Goal: Task Accomplishment & Management: Use online tool/utility

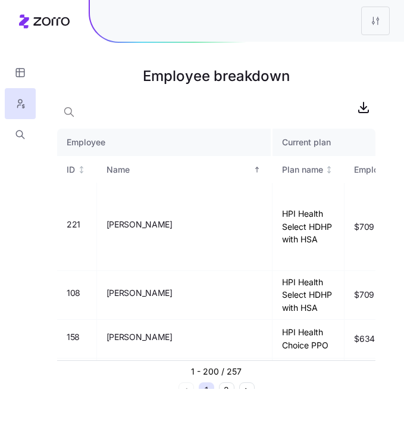
scroll to position [204, 0]
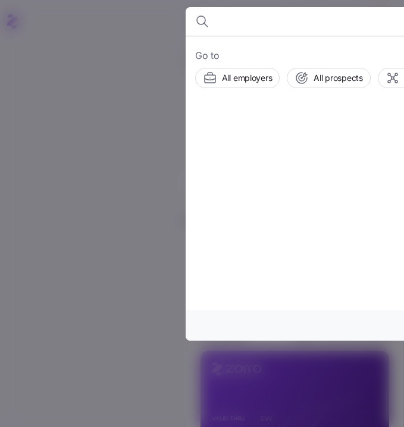
scroll to position [15, 0]
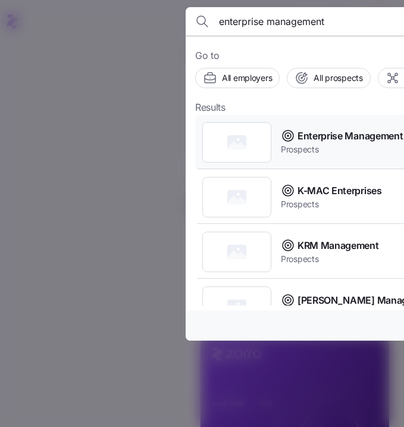
type input "enterprise management"
click at [343, 143] on span "Prospects" at bounding box center [364, 149] width 166 height 12
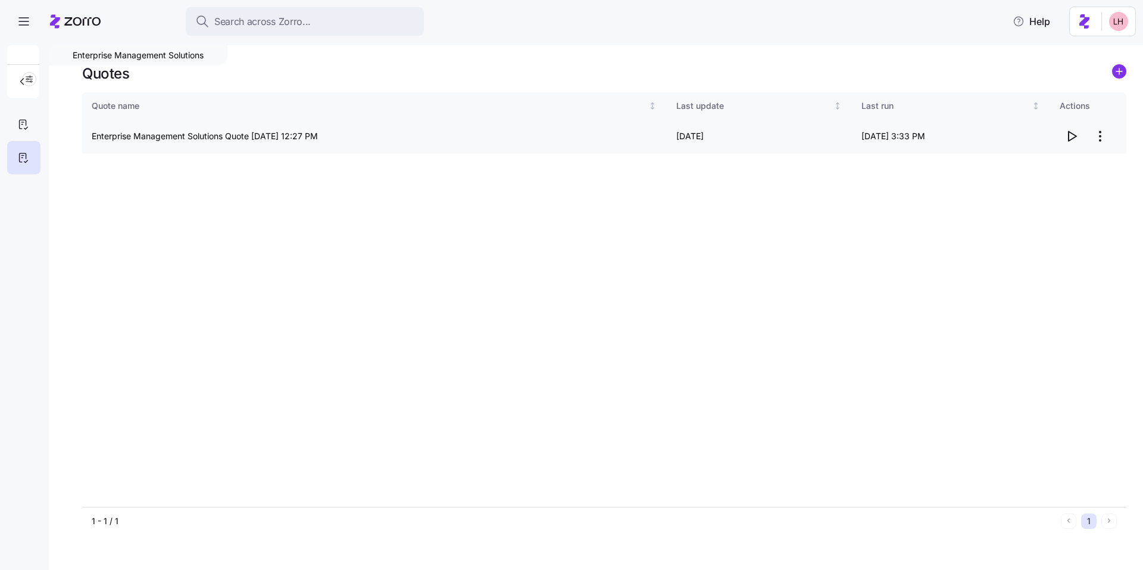
click at [1071, 136] on icon "button" at bounding box center [1071, 136] width 14 height 14
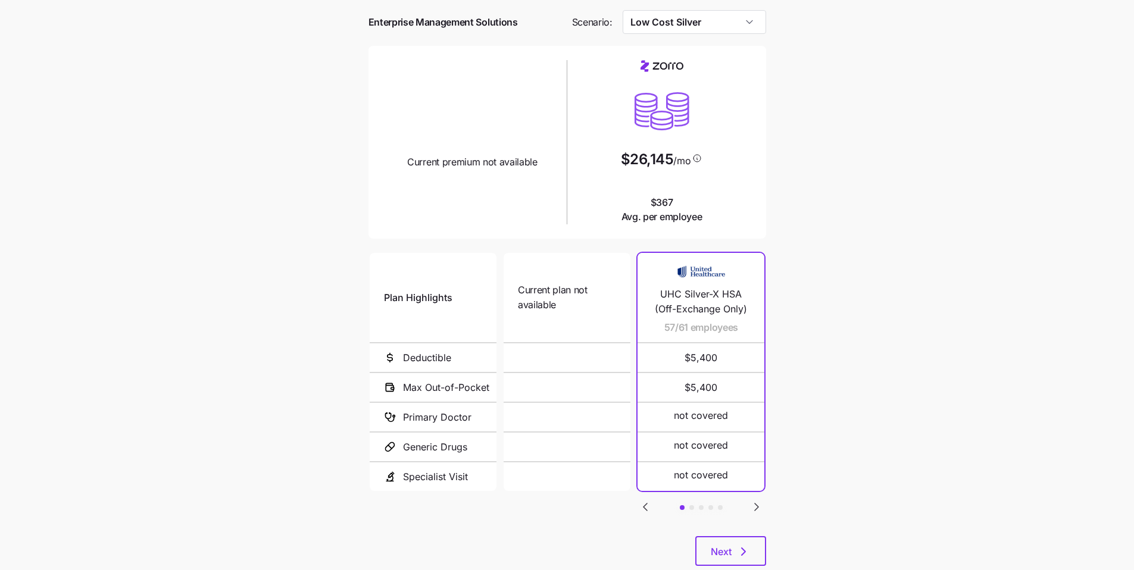
scroll to position [79, 0]
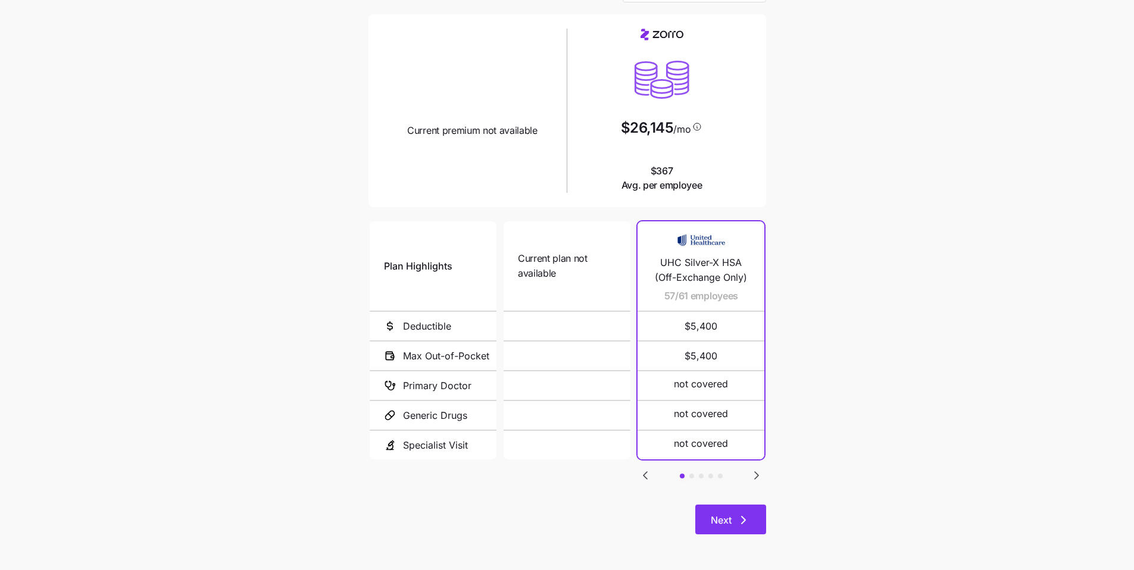
click at [758, 507] on button "Next" at bounding box center [730, 520] width 71 height 30
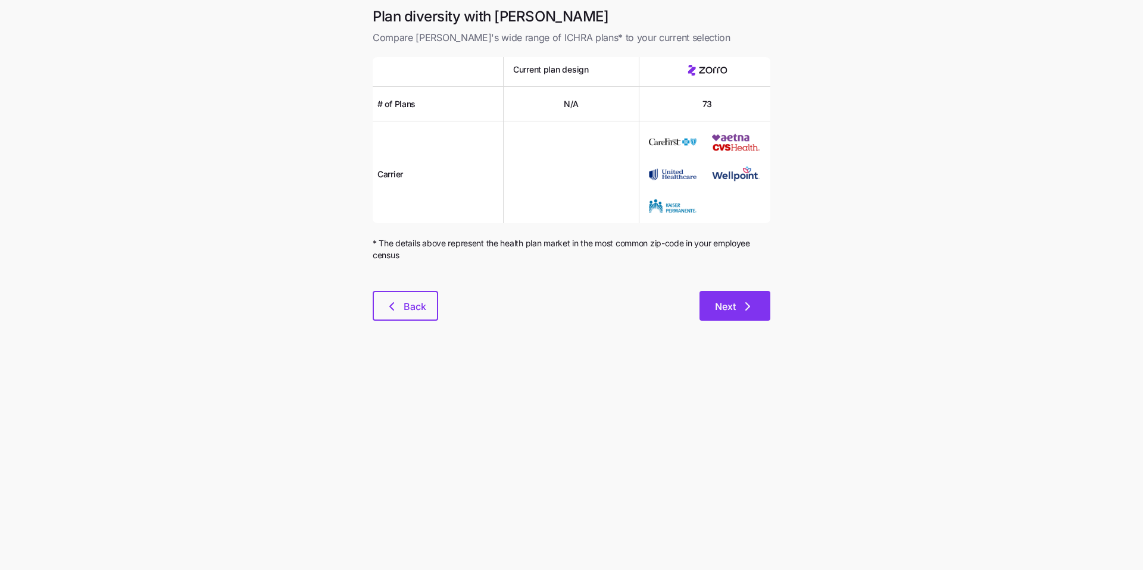
click at [747, 311] on icon "button" at bounding box center [747, 306] width 14 height 14
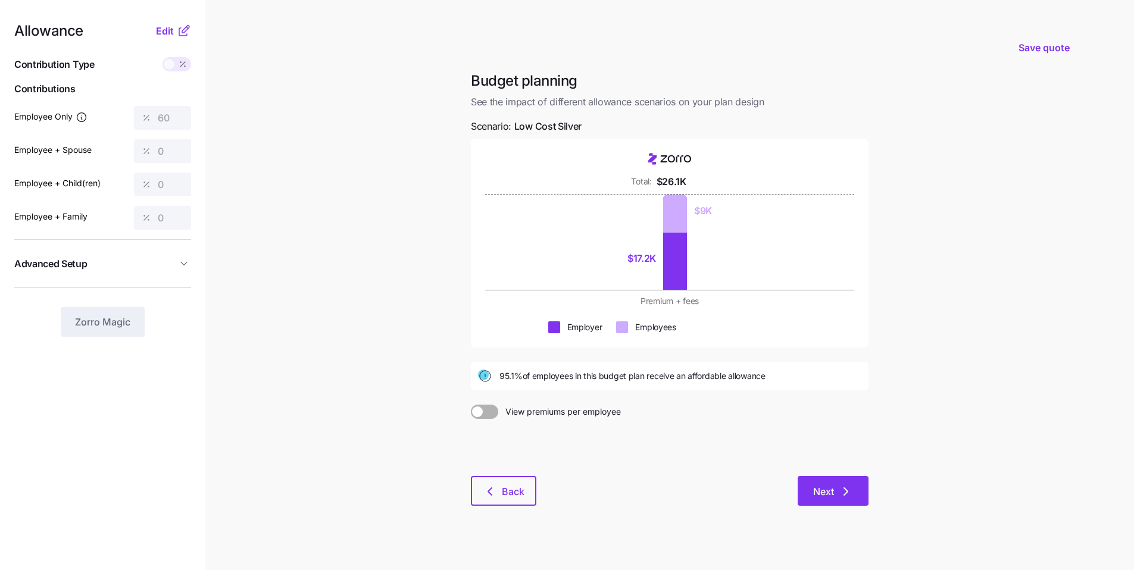
click at [843, 486] on icon "button" at bounding box center [845, 491] width 14 height 14
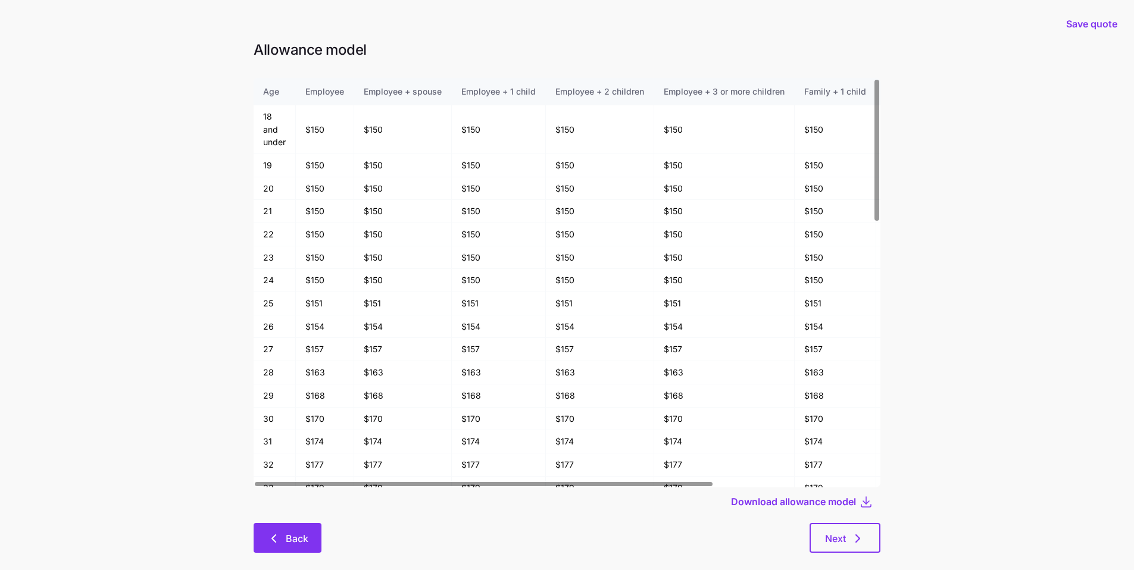
click at [300, 544] on span "Back" at bounding box center [297, 538] width 23 height 14
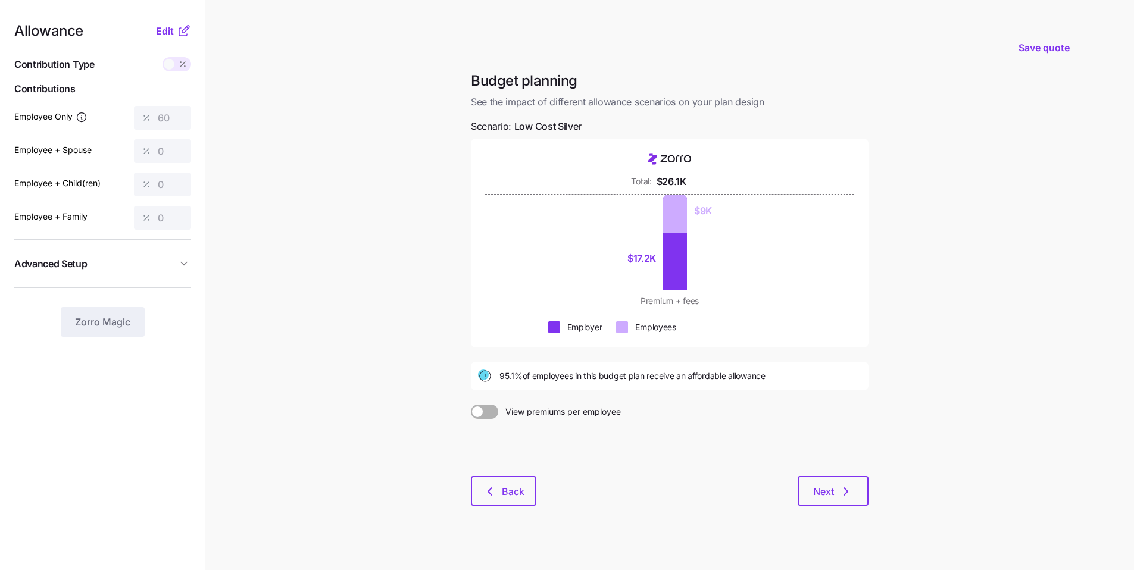
click at [159, 275] on button "Advanced Setup" at bounding box center [102, 263] width 177 height 29
click at [165, 32] on span "Edit" at bounding box center [165, 31] width 18 height 14
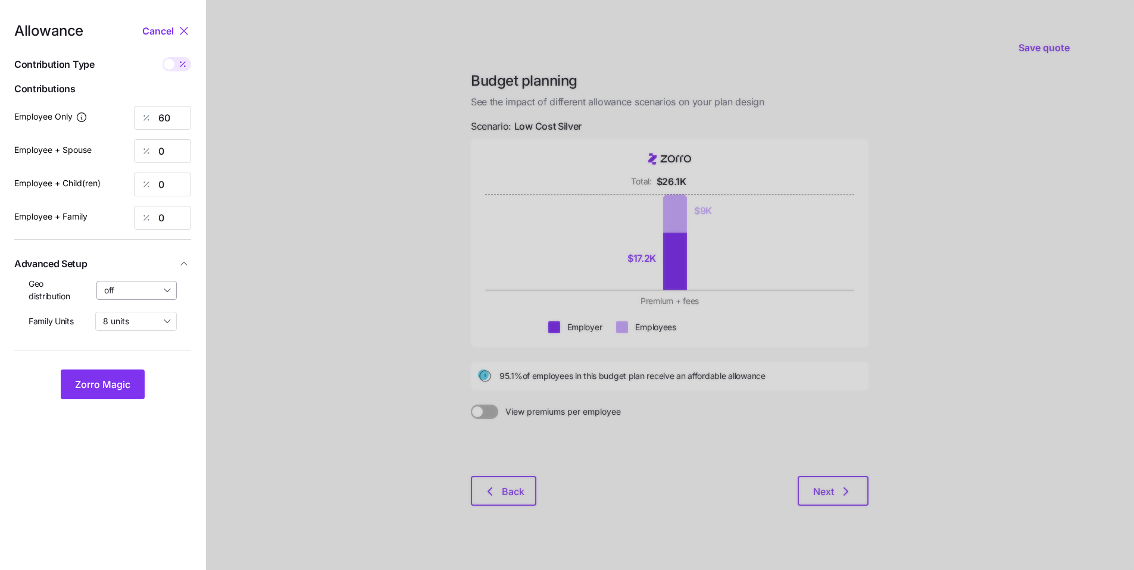
click at [147, 294] on input "off" at bounding box center [136, 290] width 81 height 19
click at [140, 359] on span "By state (5)" at bounding box center [130, 359] width 45 height 13
type input "By state (5)"
click at [126, 379] on span "Zorro Magic" at bounding box center [102, 384] width 55 height 14
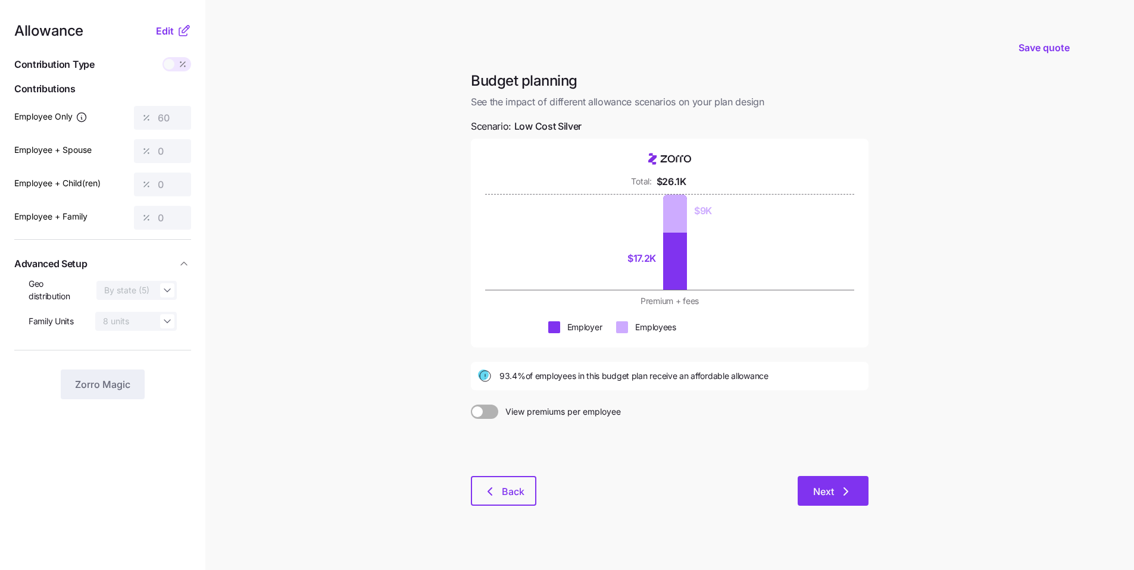
click at [845, 486] on icon "button" at bounding box center [845, 491] width 14 height 14
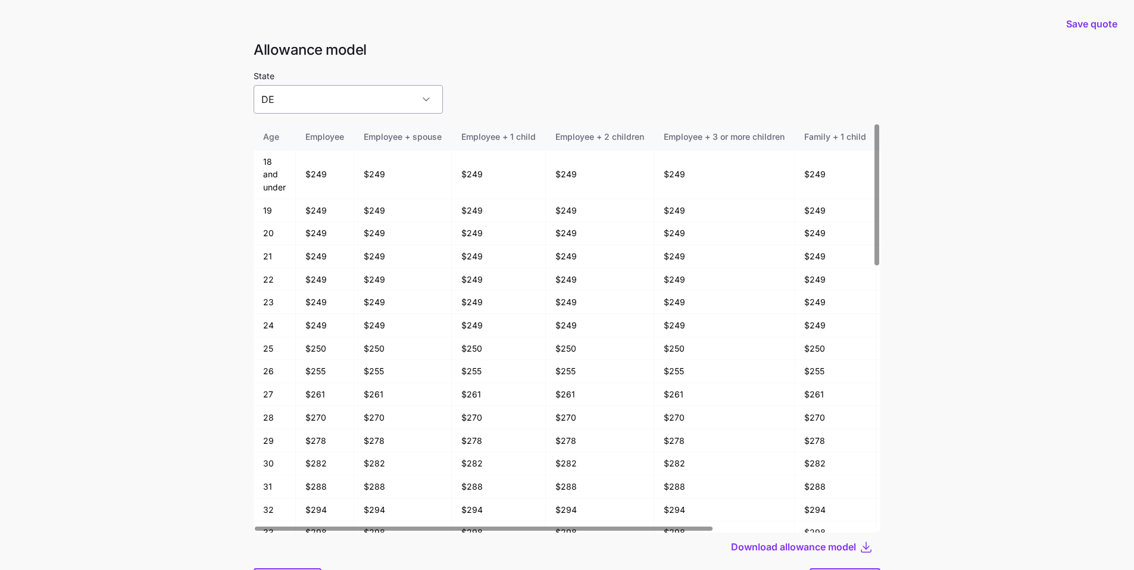
click at [389, 111] on input "DE" at bounding box center [348, 99] width 189 height 29
click at [489, 95] on div "State DE" at bounding box center [567, 90] width 627 height 45
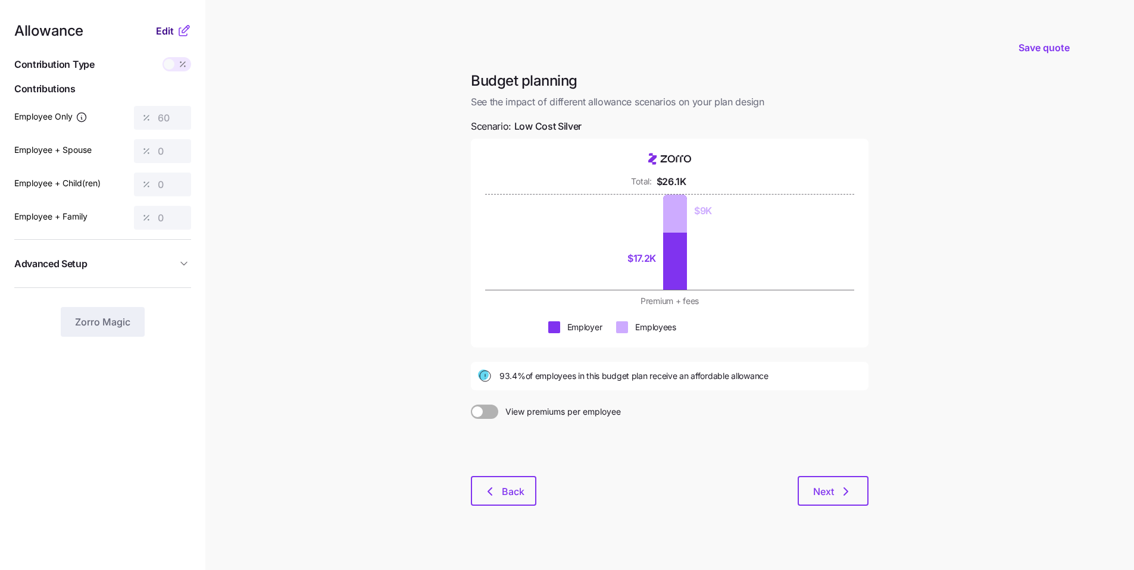
click at [167, 36] on span "Edit" at bounding box center [165, 31] width 18 height 14
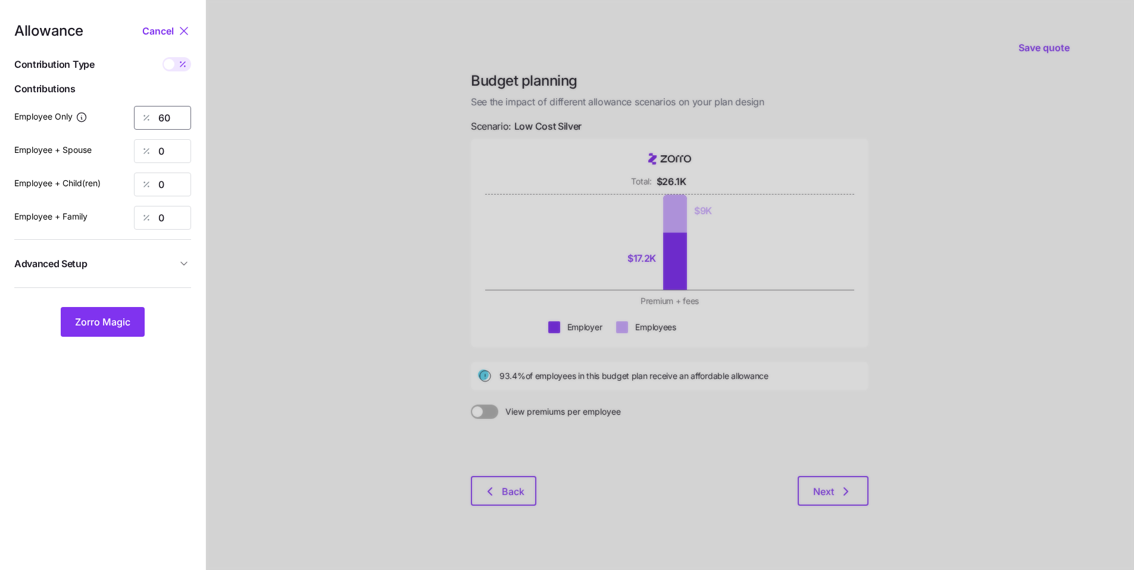
drag, startPoint x: 148, startPoint y: 110, endPoint x: 124, endPoint y: 105, distance: 25.0
click at [131, 107] on div "Employee Only 60" at bounding box center [102, 118] width 177 height 24
type input "65"
click at [117, 317] on span "Zorro Magic" at bounding box center [102, 322] width 55 height 14
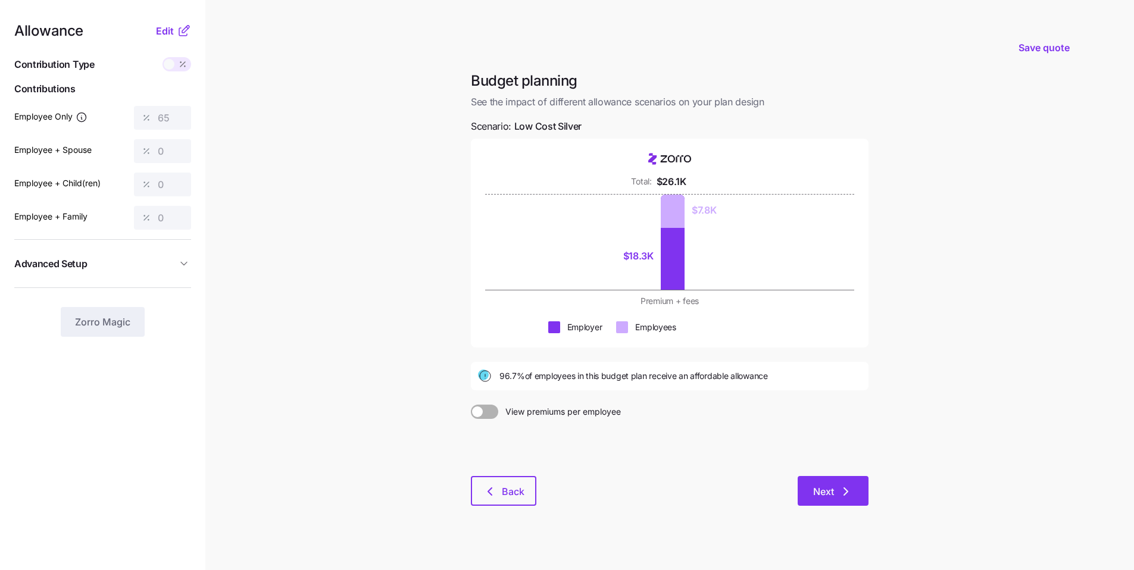
click at [840, 503] on button "Next" at bounding box center [832, 491] width 71 height 30
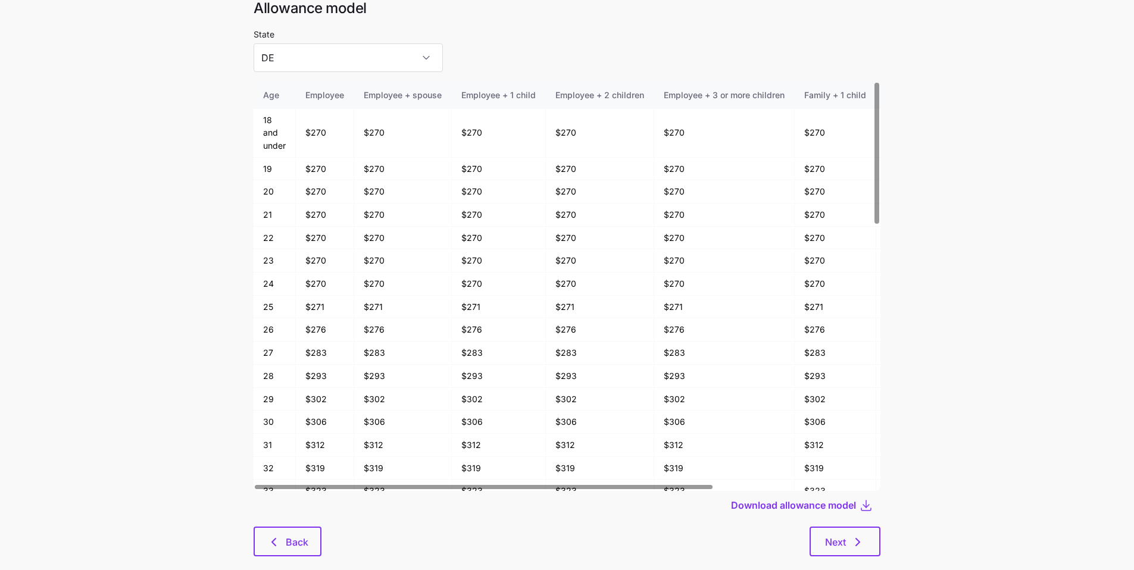
scroll to position [64, 0]
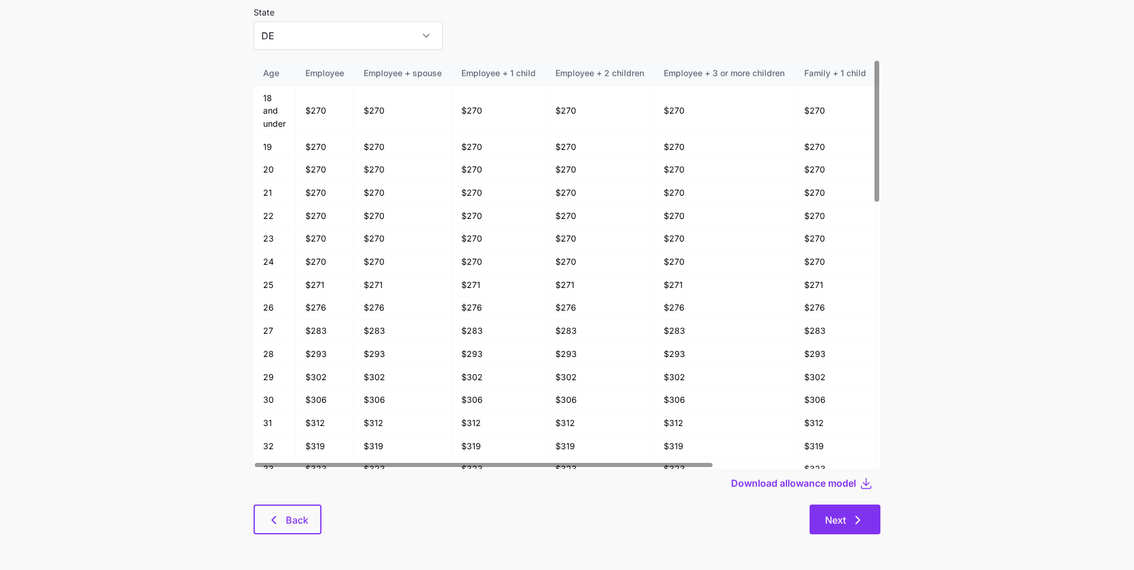
click at [875, 524] on button "Next" at bounding box center [844, 520] width 71 height 30
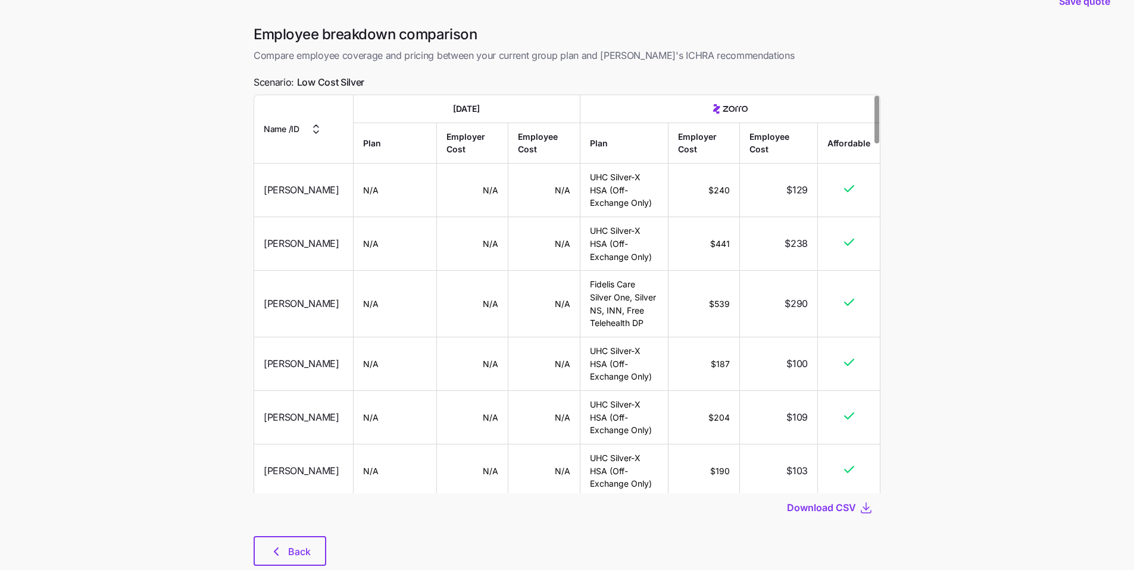
scroll to position [61, 0]
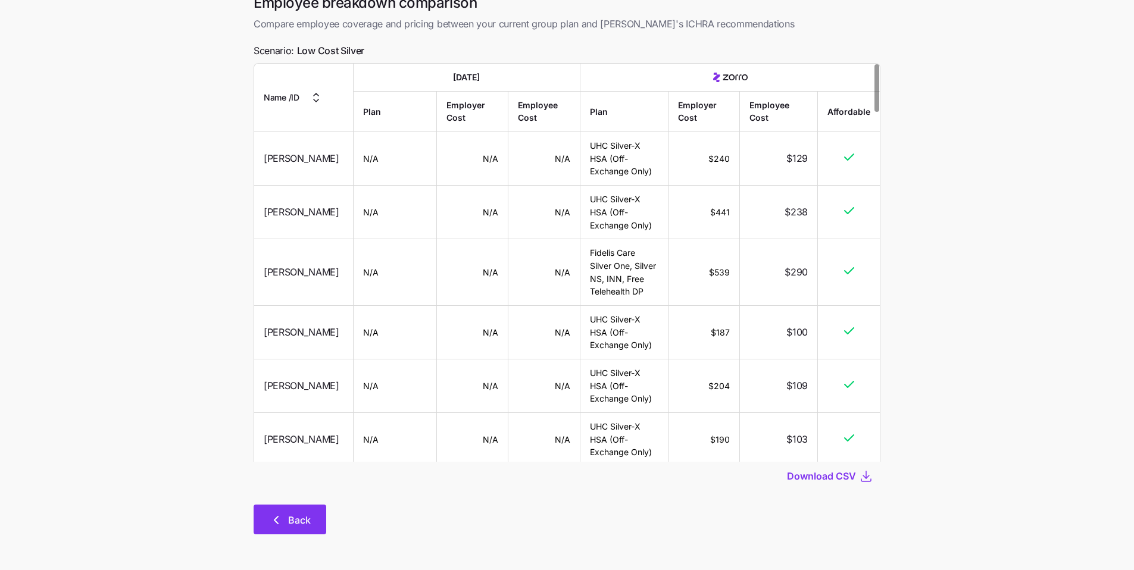
click at [313, 523] on button "Back" at bounding box center [290, 520] width 73 height 30
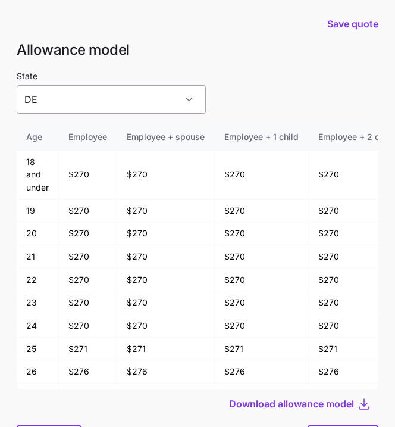
click at [139, 99] on input "DE" at bounding box center [111, 99] width 189 height 29
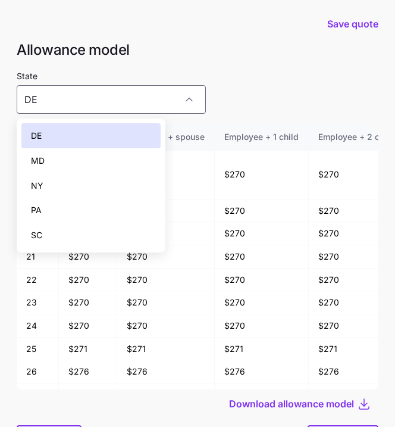
click at [273, 62] on div at bounding box center [198, 64] width 362 height 10
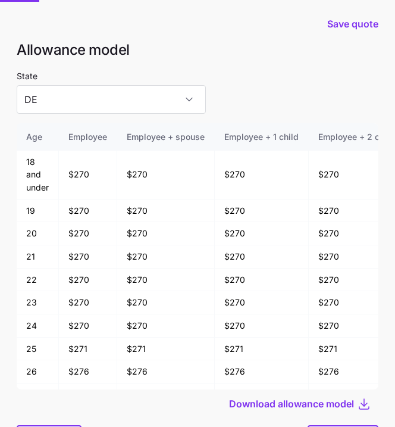
scroll to position [61, 0]
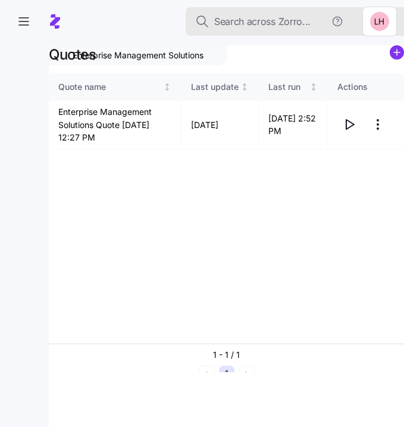
click at [256, 15] on span "Search across Zorro..." at bounding box center [262, 21] width 96 height 15
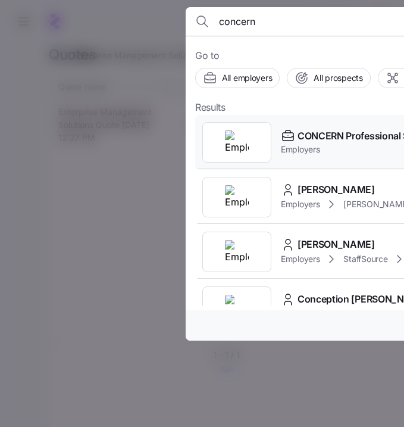
type input "concern"
click at [327, 138] on span "CONCERN Professional Services" at bounding box center [369, 136] width 143 height 15
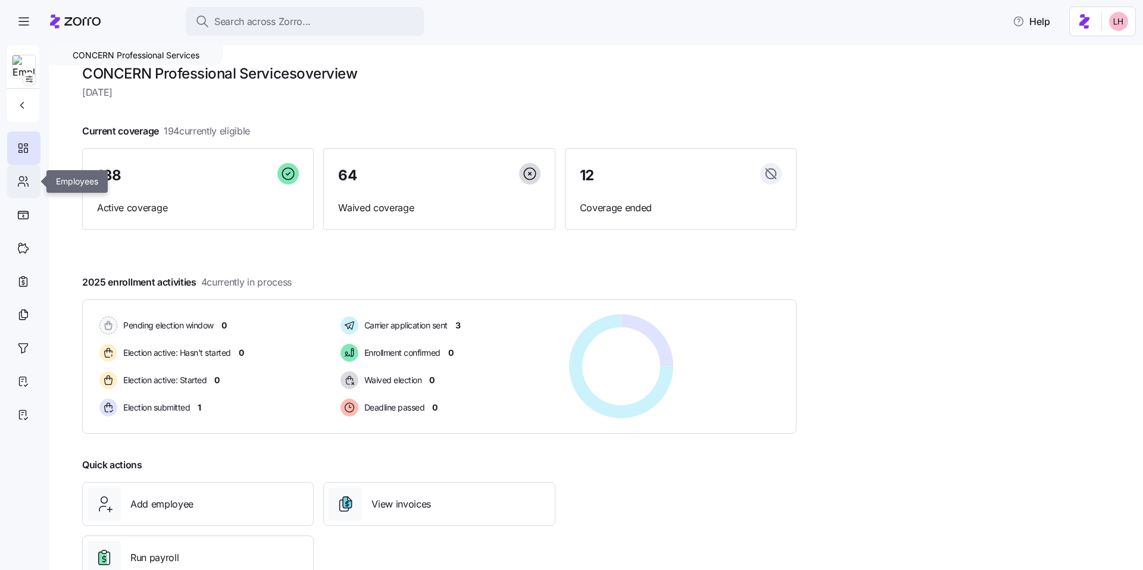
click at [26, 184] on icon at bounding box center [23, 181] width 13 height 14
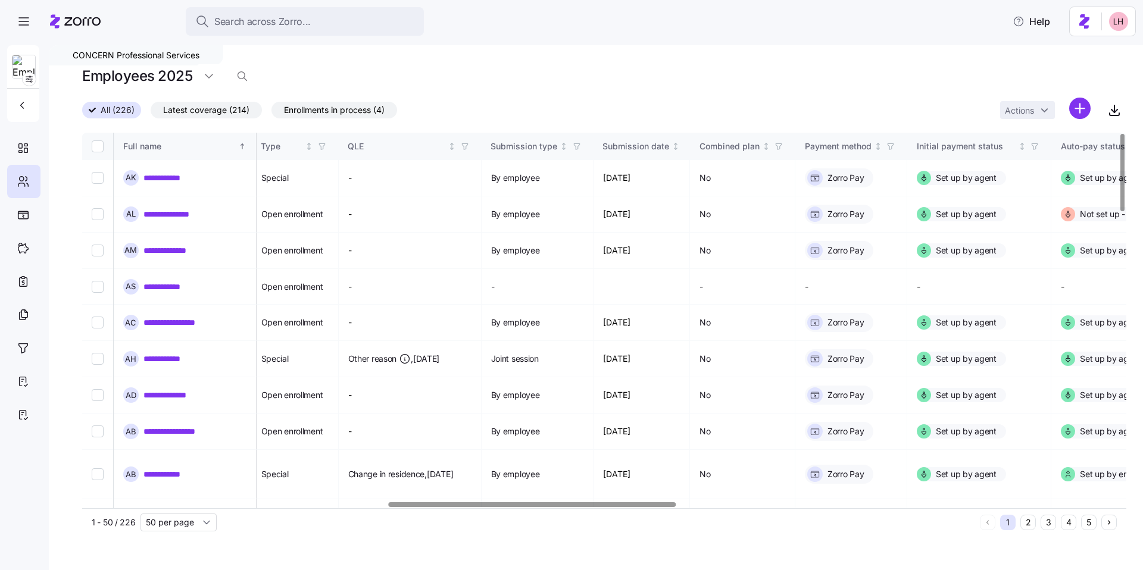
click at [403, 426] on div at bounding box center [532, 504] width 287 height 4
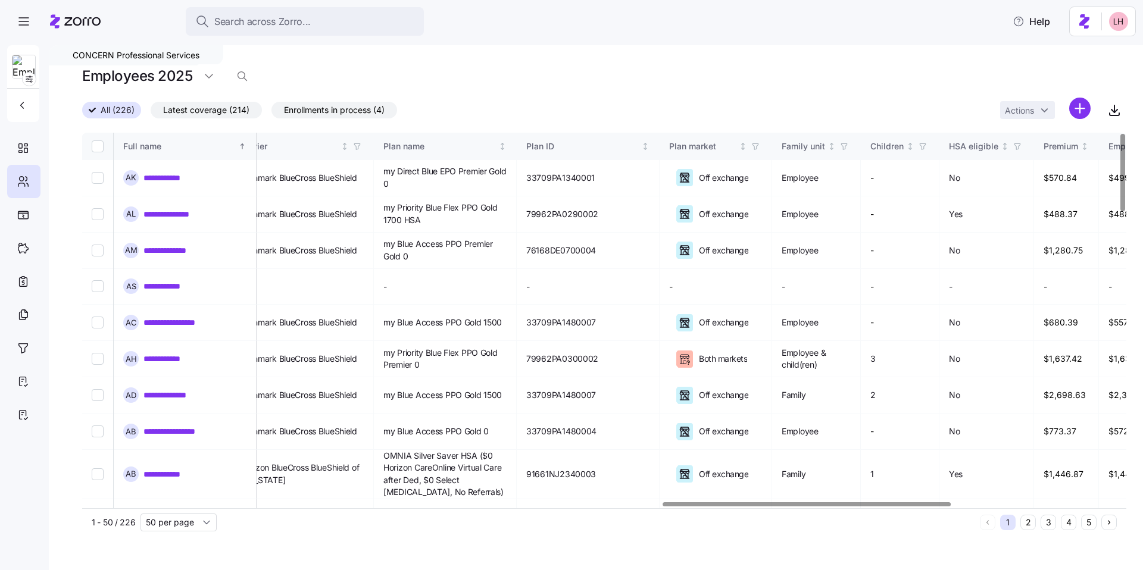
click at [403, 426] on div at bounding box center [806, 504] width 287 height 4
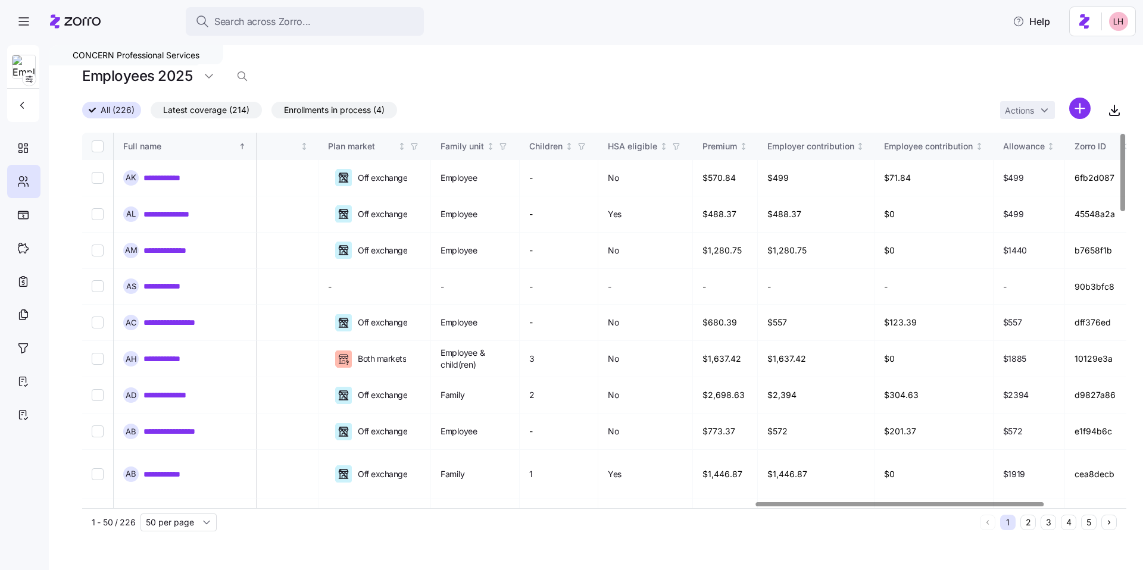
scroll to position [0, 2451]
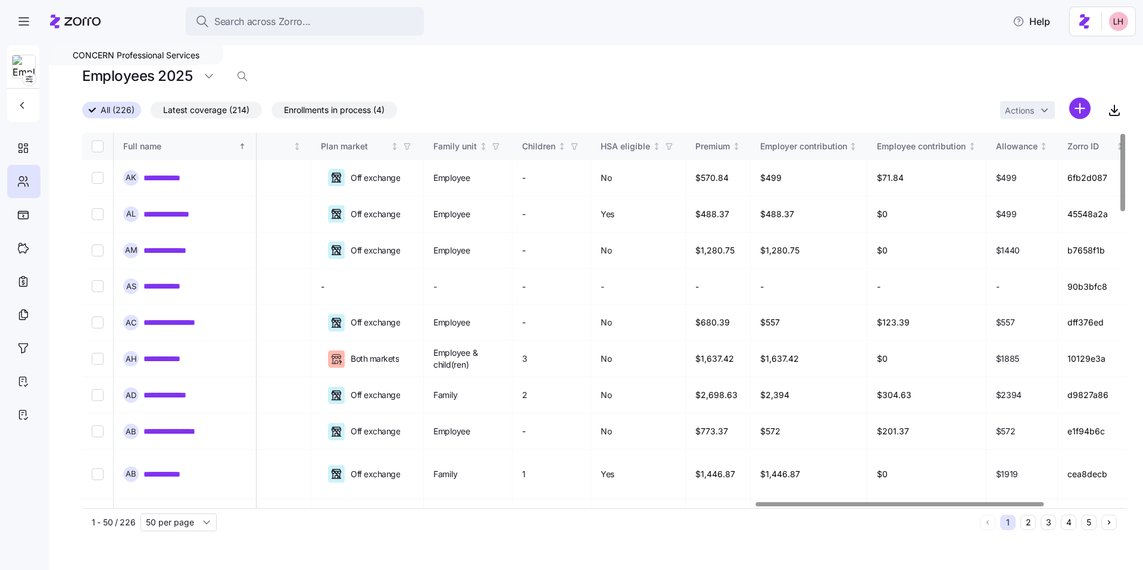
click at [403, 426] on div at bounding box center [899, 504] width 287 height 4
click at [173, 177] on link "**********" at bounding box center [169, 178] width 52 height 12
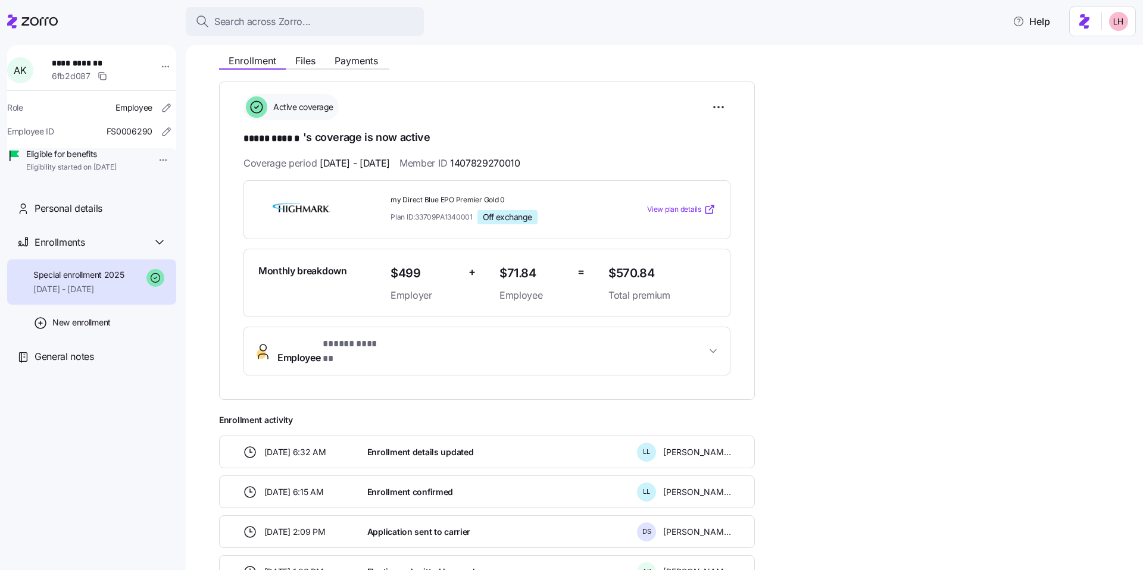
scroll to position [151, 0]
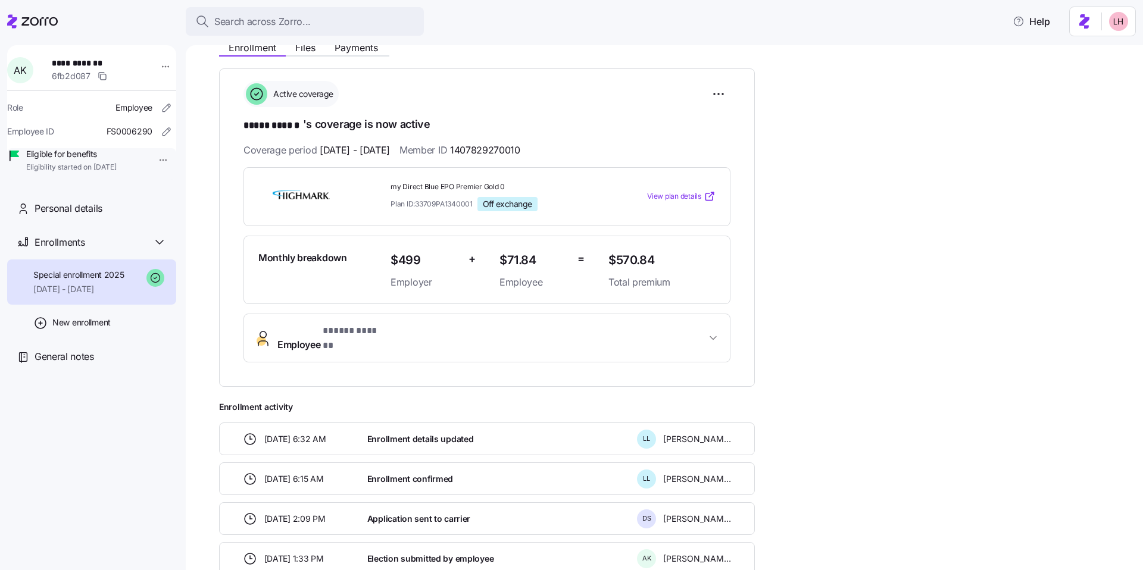
click at [403, 196] on span "View plan details" at bounding box center [674, 196] width 54 height 11
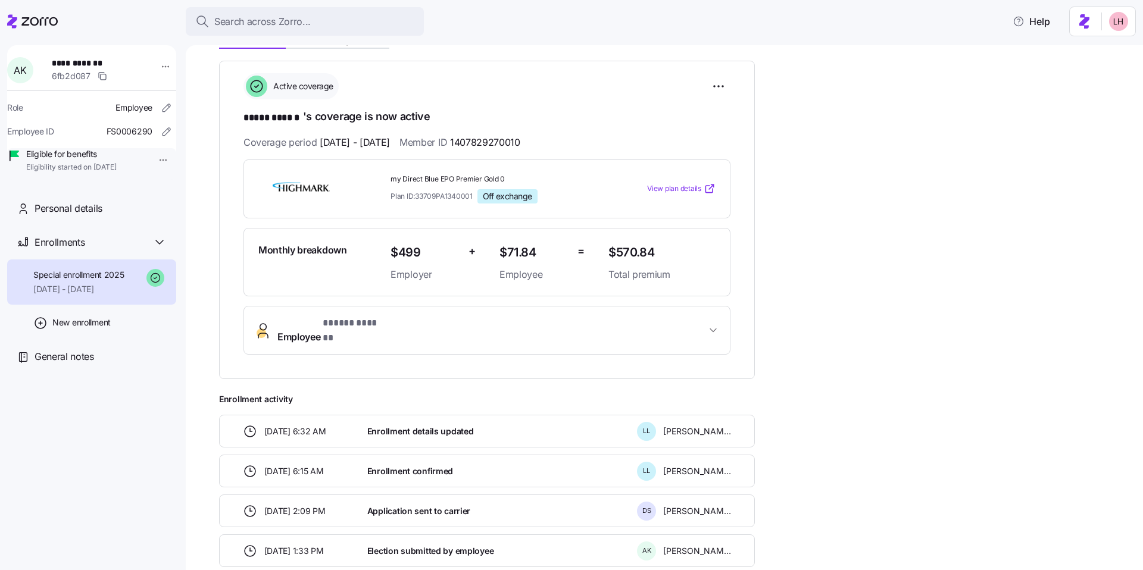
scroll to position [167, 0]
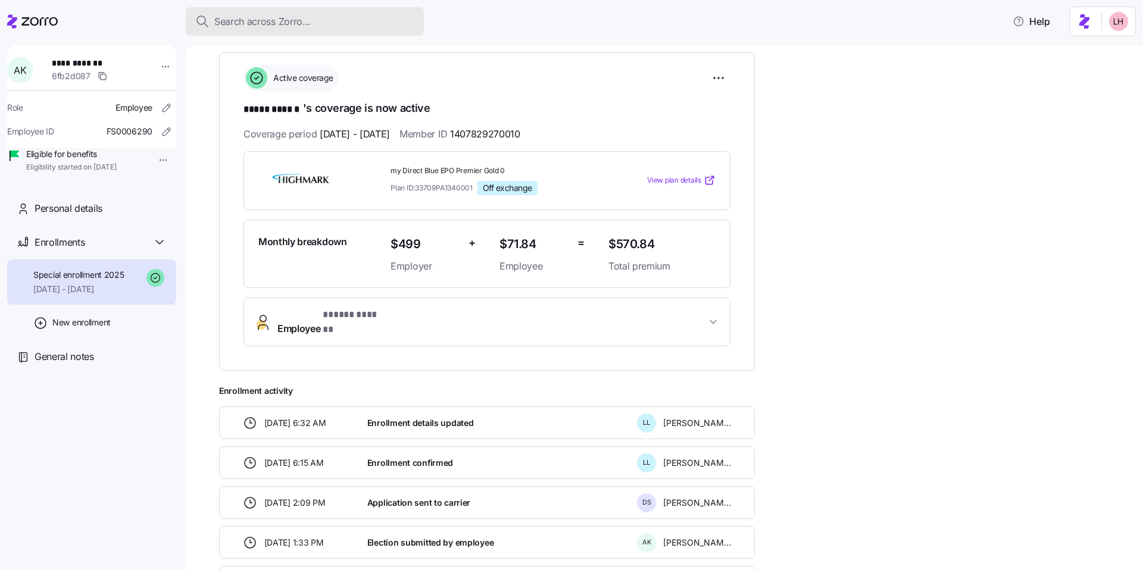
click at [283, 24] on span "Search across Zorro..." at bounding box center [262, 21] width 96 height 15
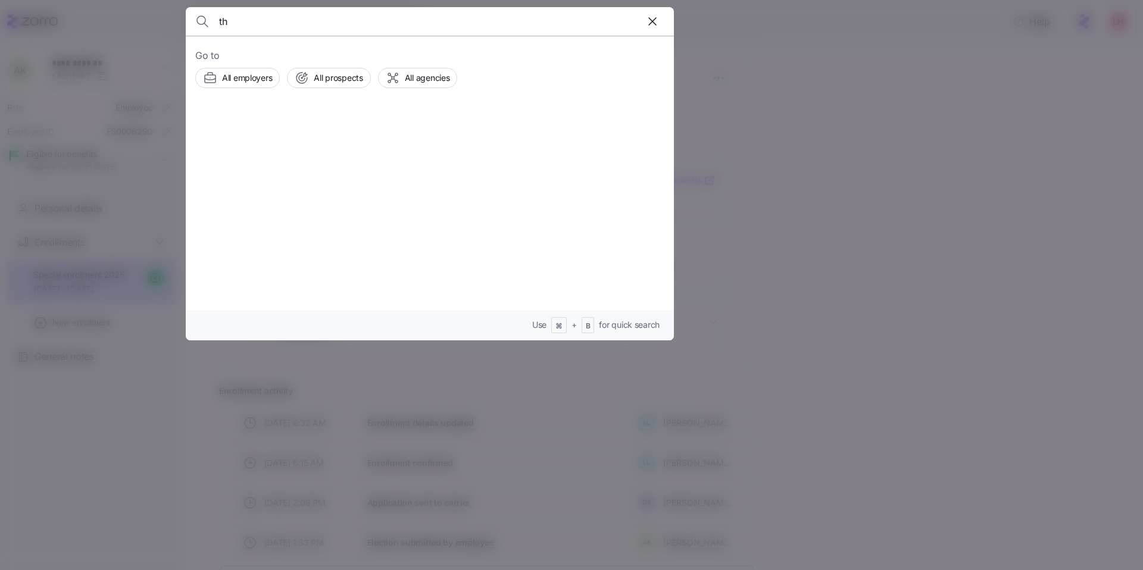
type input "t"
click at [403, 180] on div at bounding box center [571, 285] width 1143 height 570
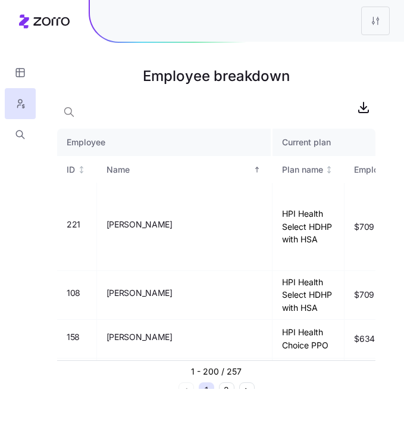
scroll to position [204, 0]
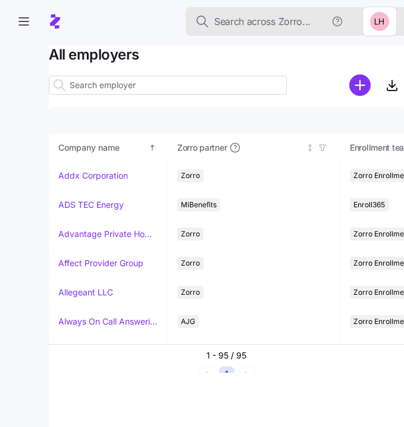
click at [267, 23] on span "Search across Zorro..." at bounding box center [262, 21] width 96 height 15
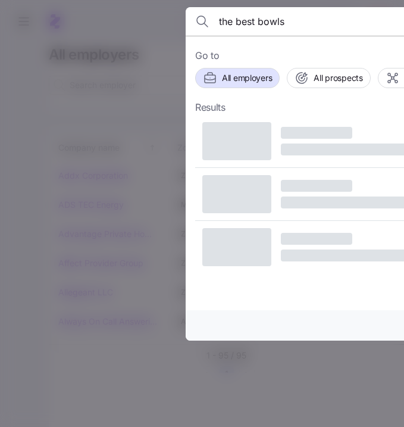
type input "the best bowls"
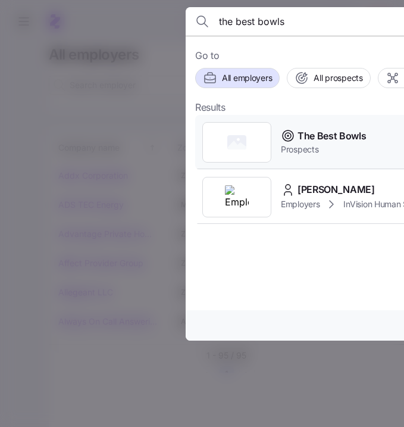
click at [336, 145] on span "Prospects" at bounding box center [324, 149] width 86 height 12
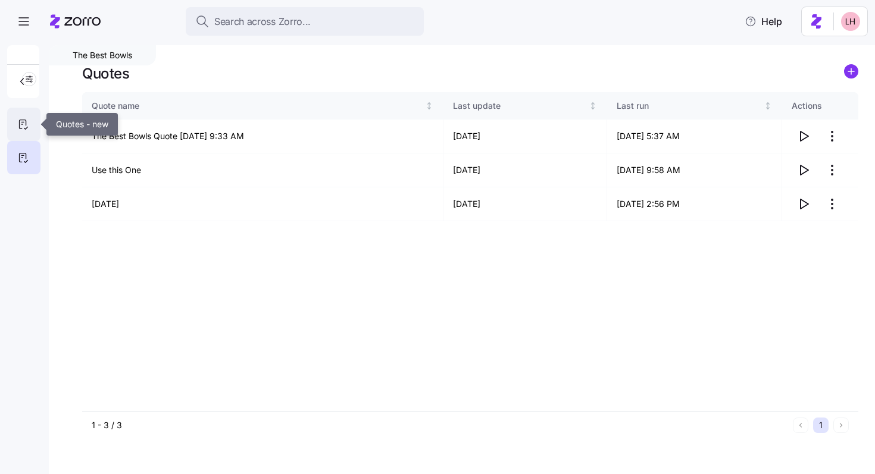
click at [21, 124] on icon at bounding box center [23, 124] width 13 height 14
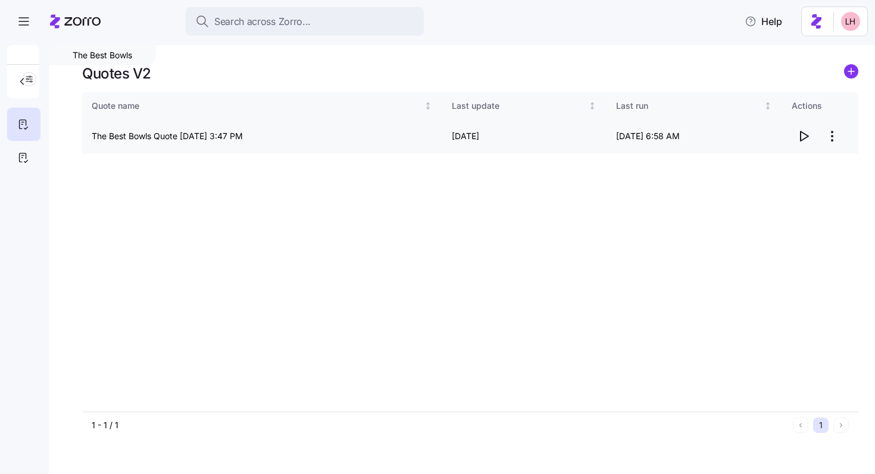
click at [403, 137] on icon "button" at bounding box center [803, 136] width 14 height 14
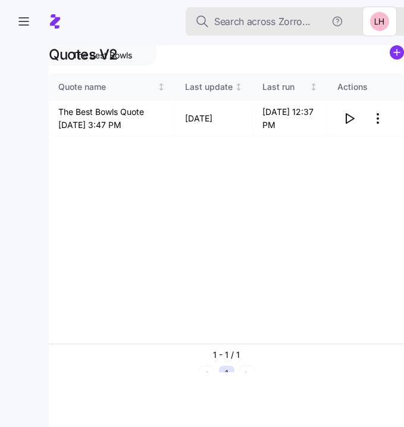
click at [262, 26] on span "Search across Zorro..." at bounding box center [262, 21] width 96 height 15
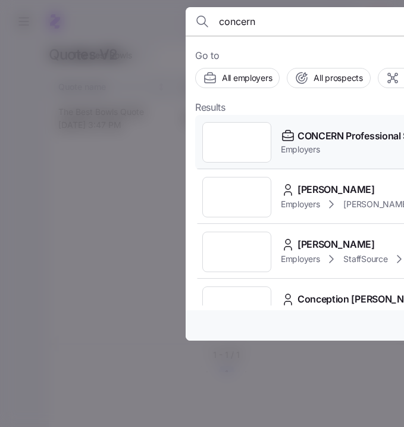
type input "concern"
click at [338, 141] on span "CONCERN Professional Services" at bounding box center [369, 136] width 143 height 15
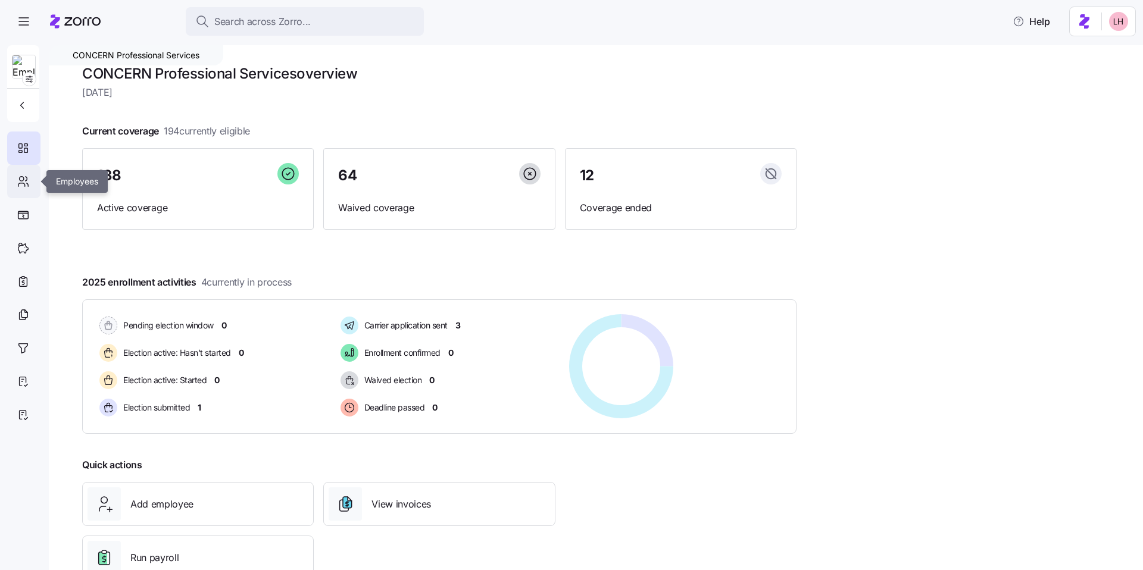
click at [28, 182] on icon at bounding box center [23, 181] width 13 height 14
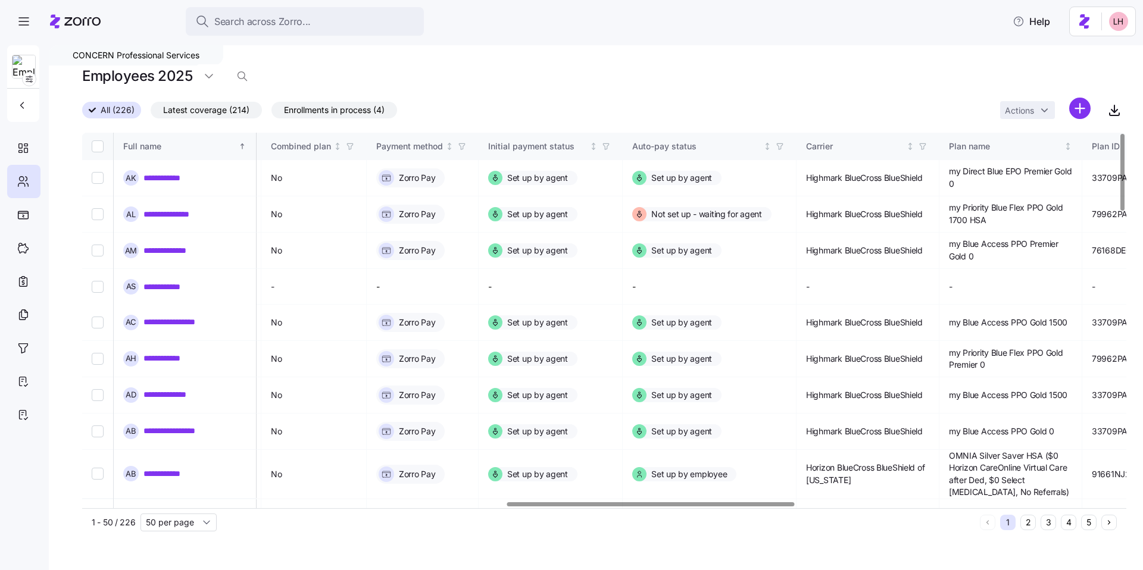
scroll to position [0, 1542]
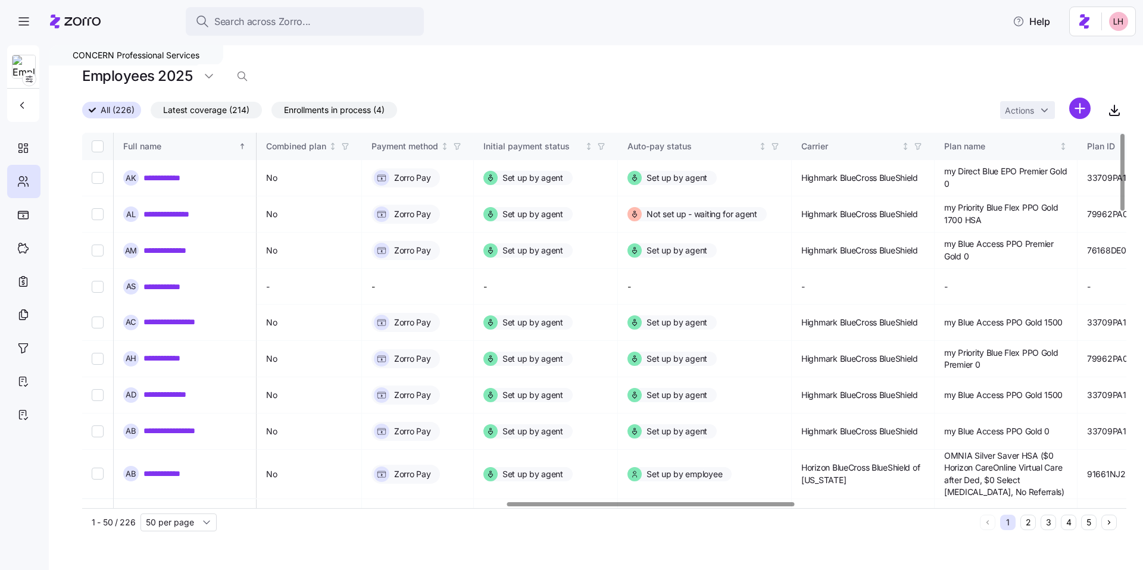
click at [403, 426] on div at bounding box center [650, 504] width 287 height 4
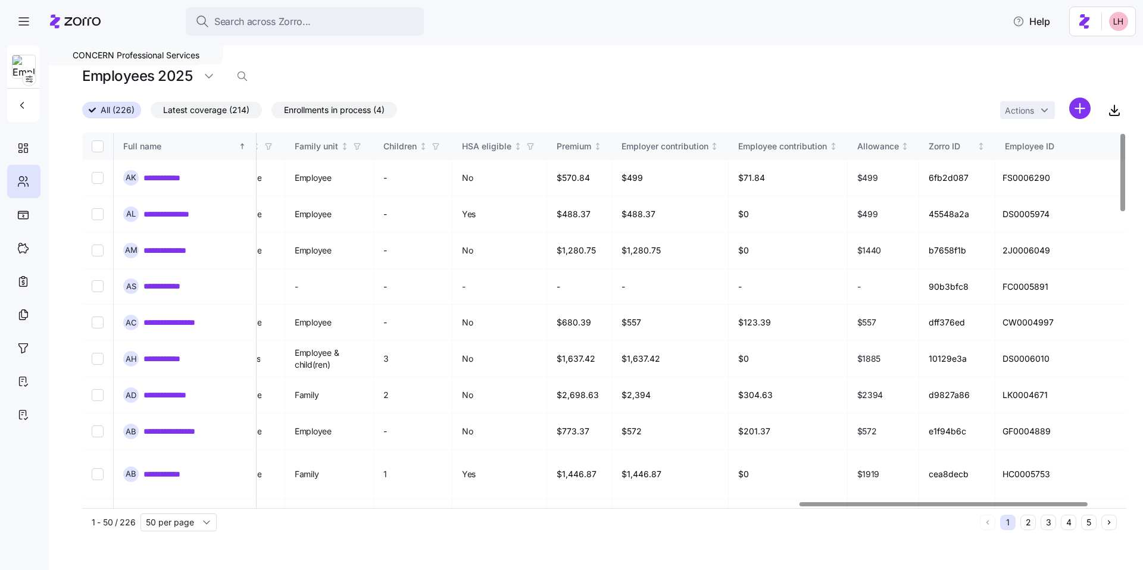
scroll to position [0, 2601]
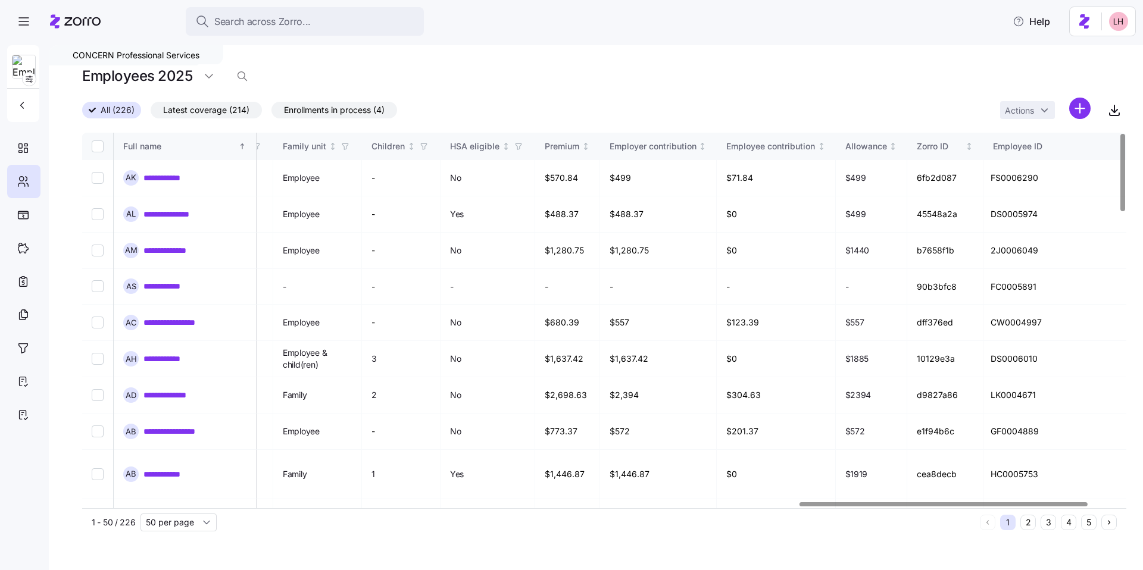
click at [403, 426] on div at bounding box center [942, 504] width 287 height 4
click at [157, 177] on link "**********" at bounding box center [169, 178] width 52 height 12
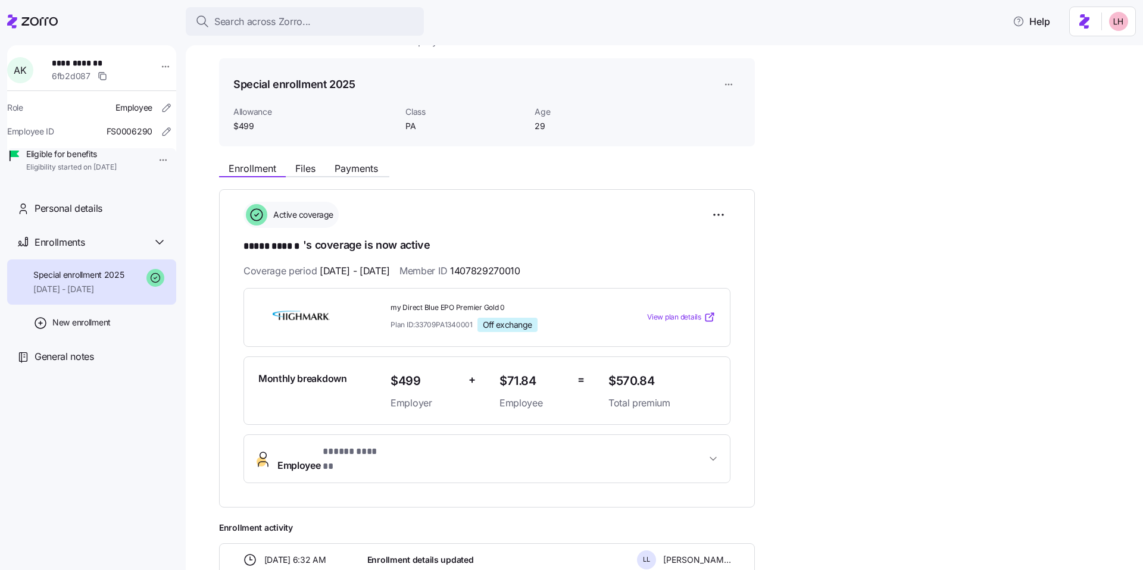
scroll to position [88, 0]
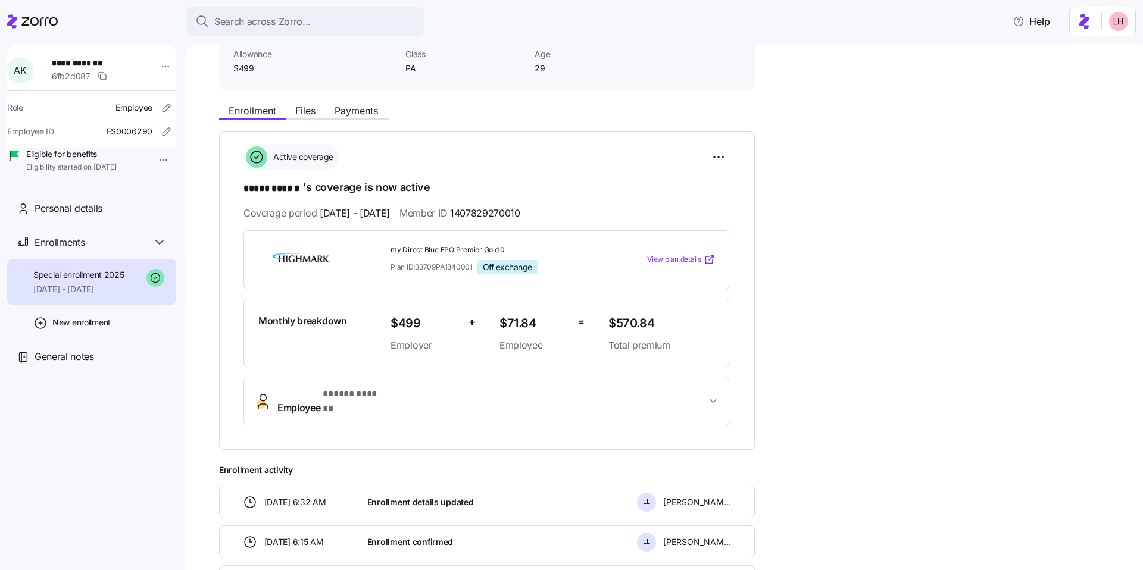
click at [403, 258] on span "View plan details" at bounding box center [674, 259] width 54 height 11
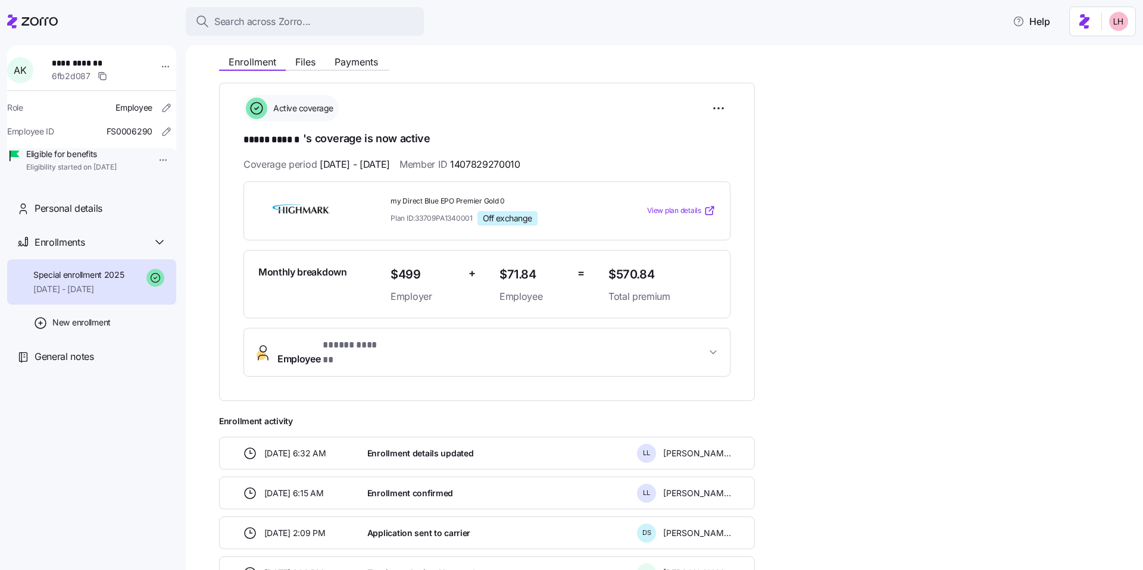
scroll to position [139, 0]
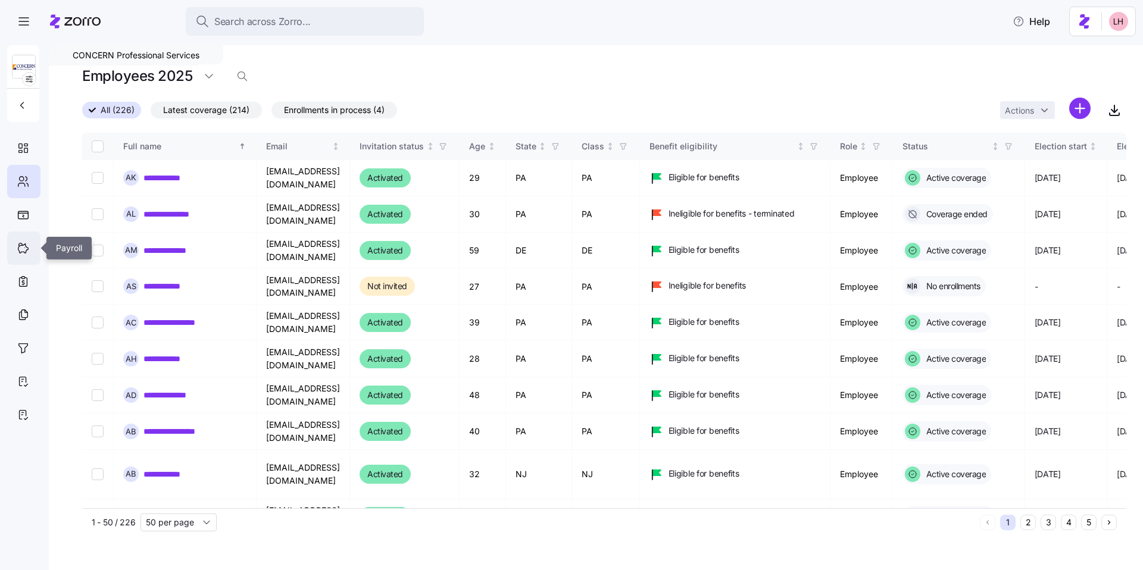
click at [20, 254] on icon at bounding box center [23, 248] width 13 height 14
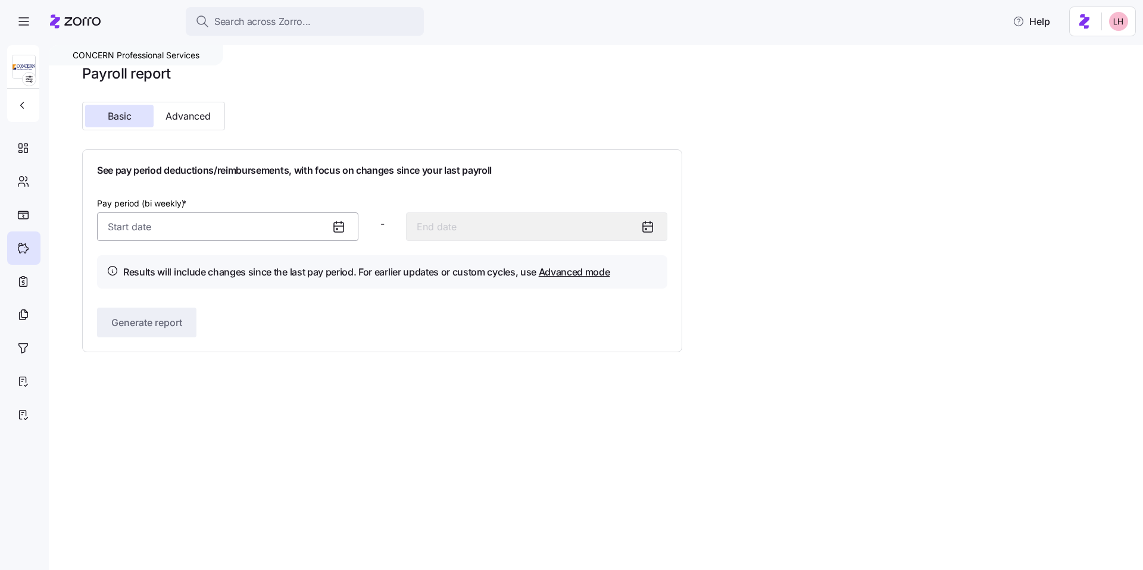
click at [233, 222] on input "Pay period (bi weekly) *" at bounding box center [227, 226] width 261 height 29
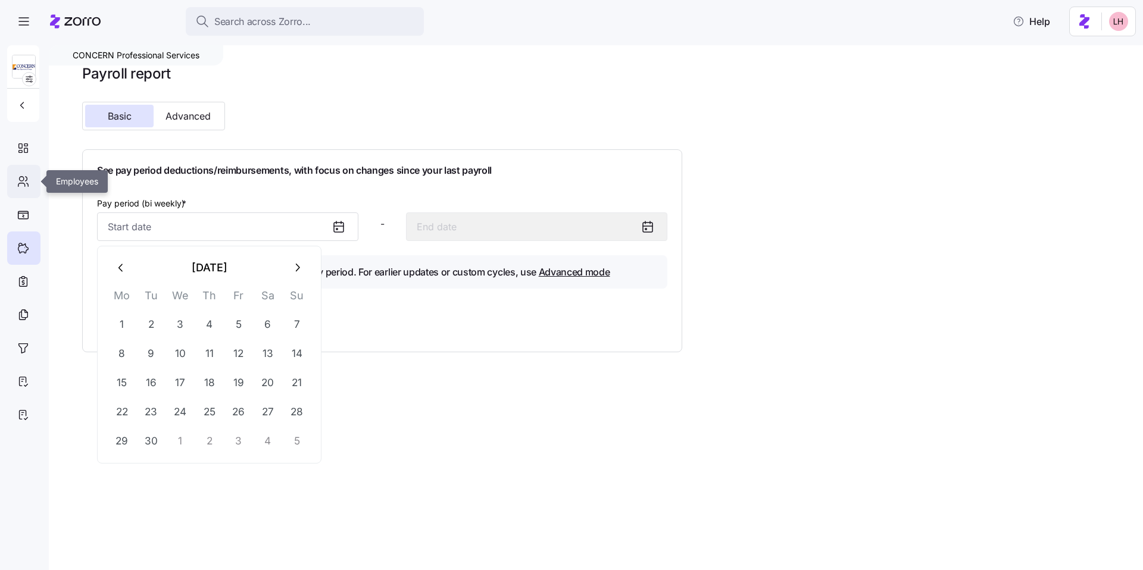
click at [21, 177] on icon at bounding box center [22, 179] width 4 height 4
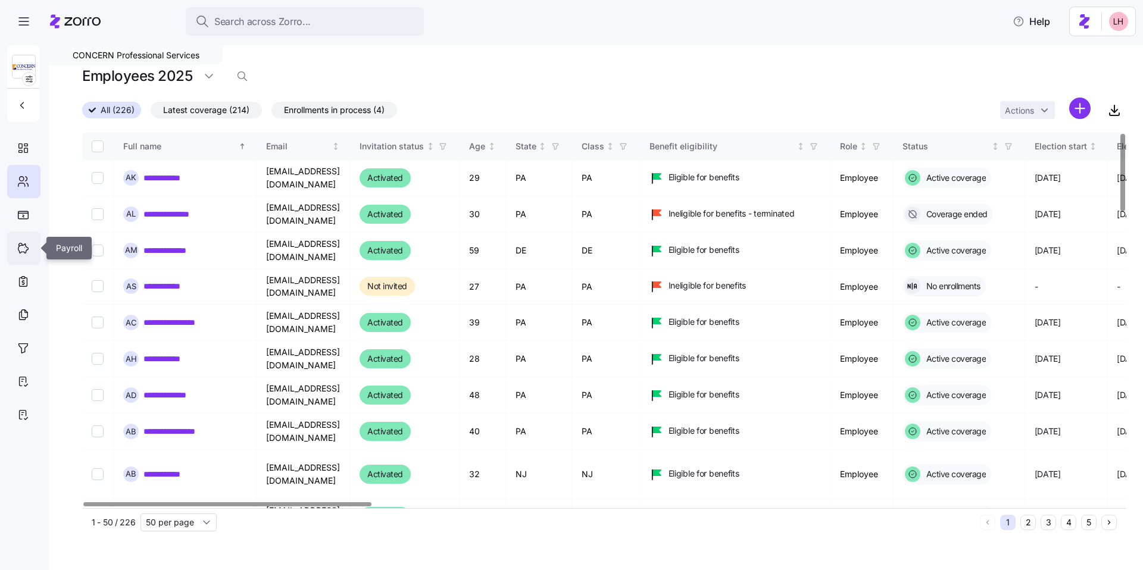
click at [25, 248] on icon at bounding box center [23, 248] width 13 height 14
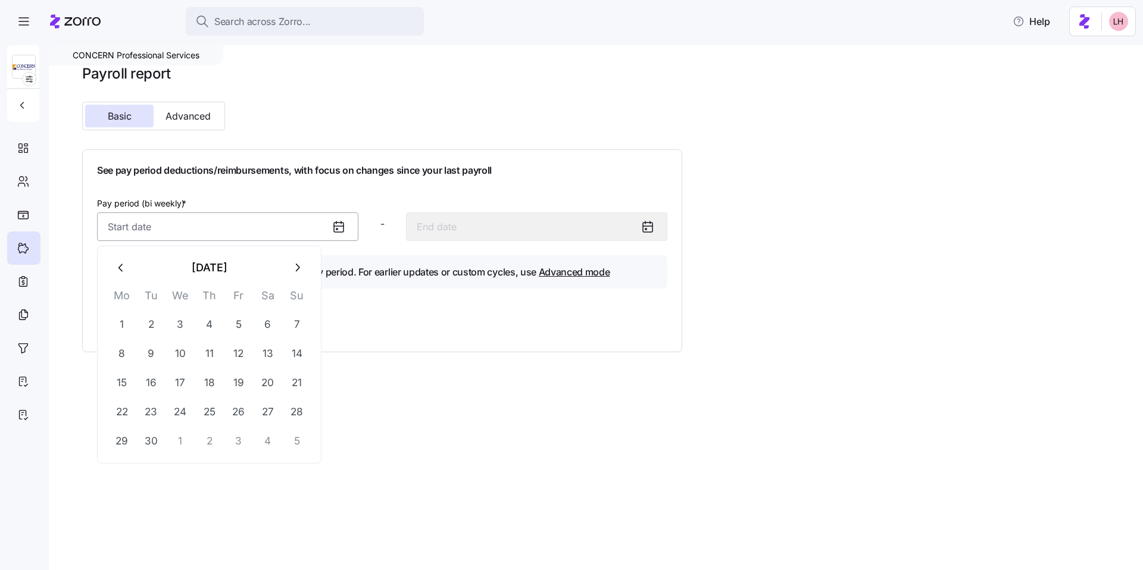
click at [173, 229] on input "Pay period (bi weekly) *" at bounding box center [227, 226] width 261 height 29
click at [124, 271] on icon "button" at bounding box center [121, 267] width 13 height 13
click at [244, 324] on button "1" at bounding box center [238, 324] width 29 height 29
type input "August 1, 2025"
type input "August 14, 2025"
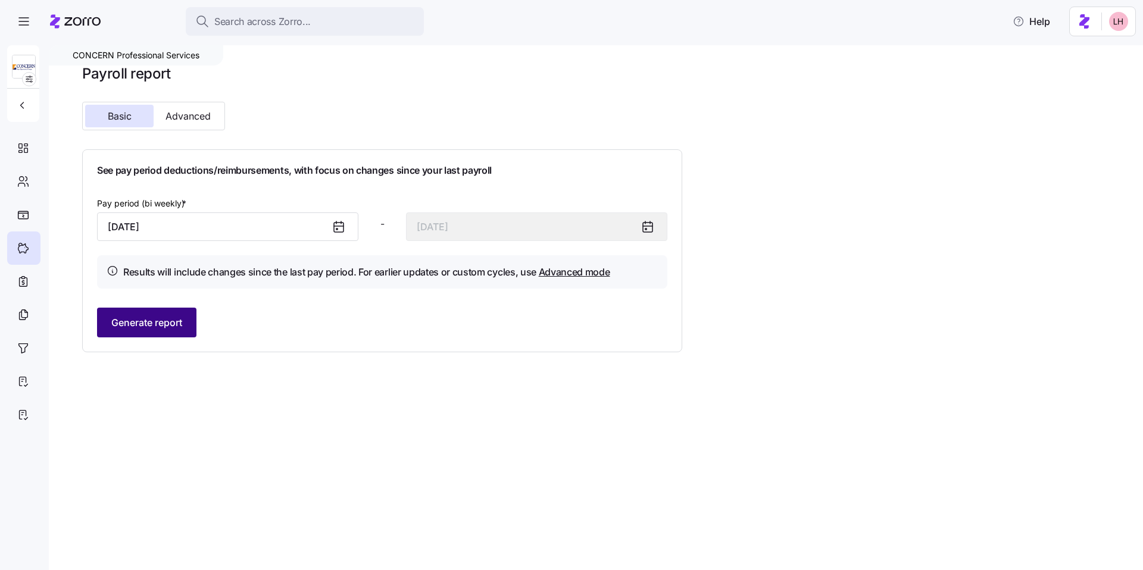
click at [179, 324] on span "Generate report" at bounding box center [146, 322] width 71 height 14
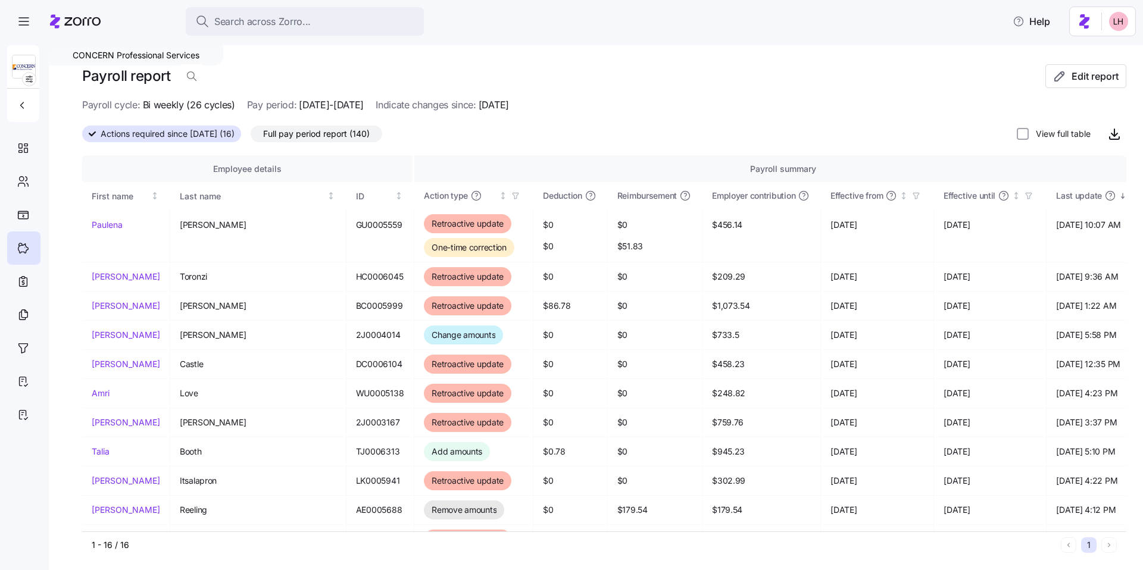
click at [331, 136] on span "Full pay period report (140)" at bounding box center [316, 133] width 107 height 15
click at [251, 137] on input "Full pay period report (140)" at bounding box center [251, 137] width 0 height 0
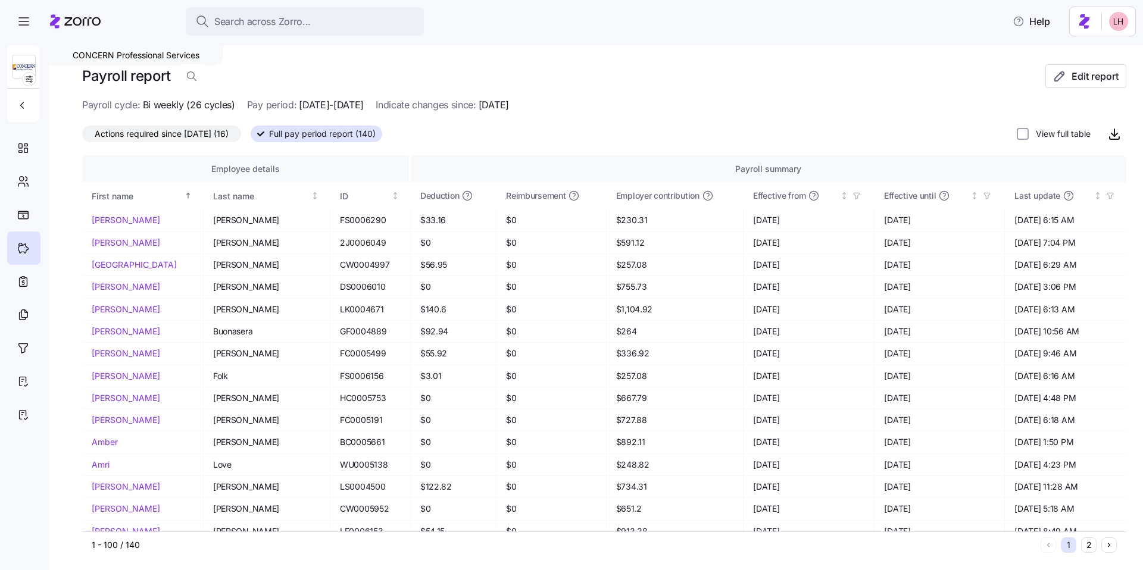
scroll to position [3, 0]
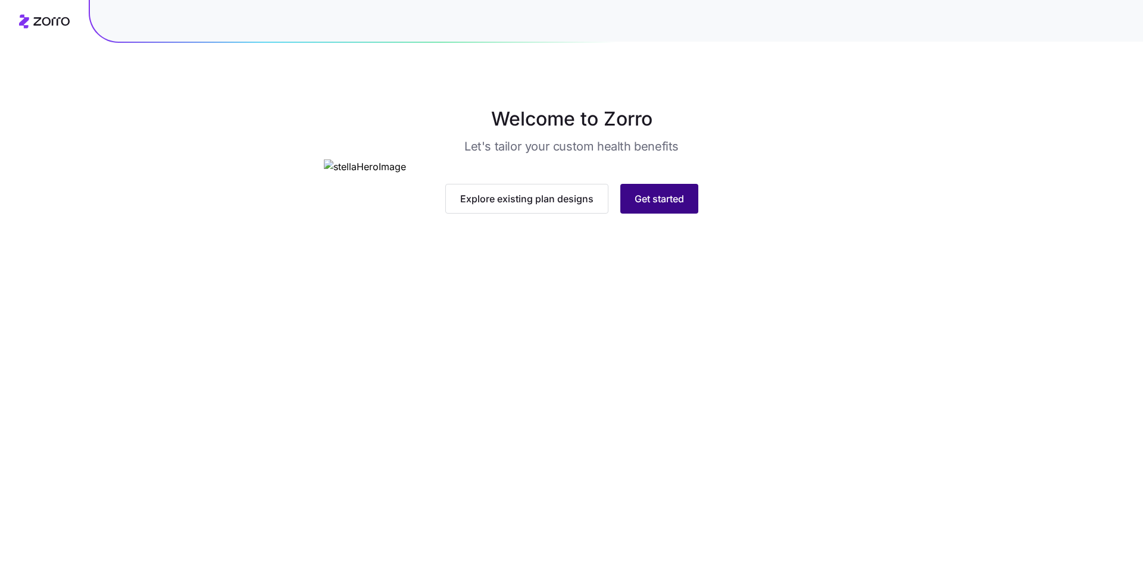
click at [644, 206] on span "Get started" at bounding box center [658, 199] width 49 height 14
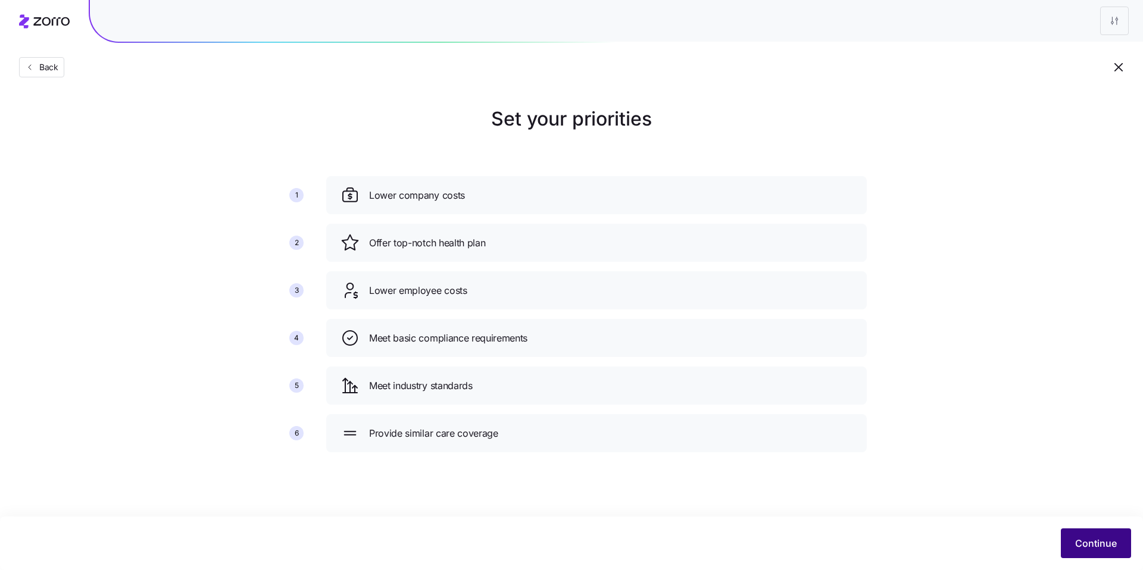
click at [874, 474] on span "Continue" at bounding box center [1096, 543] width 42 height 14
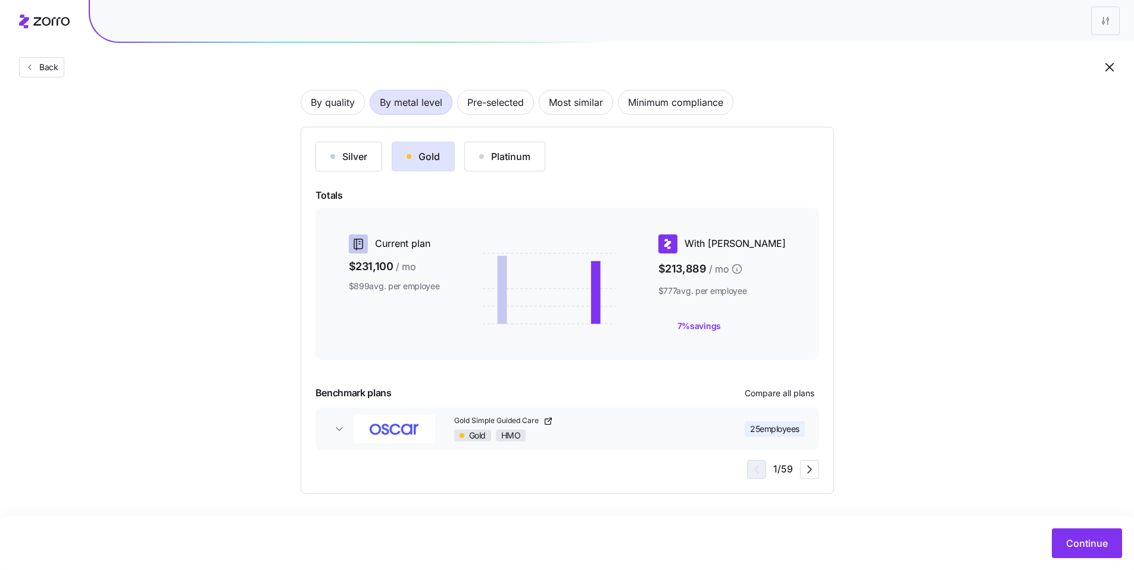
scroll to position [84, 0]
click at [430, 156] on div "Gold" at bounding box center [422, 159] width 33 height 14
click at [490, 109] on span "Pre-selected" at bounding box center [495, 105] width 57 height 24
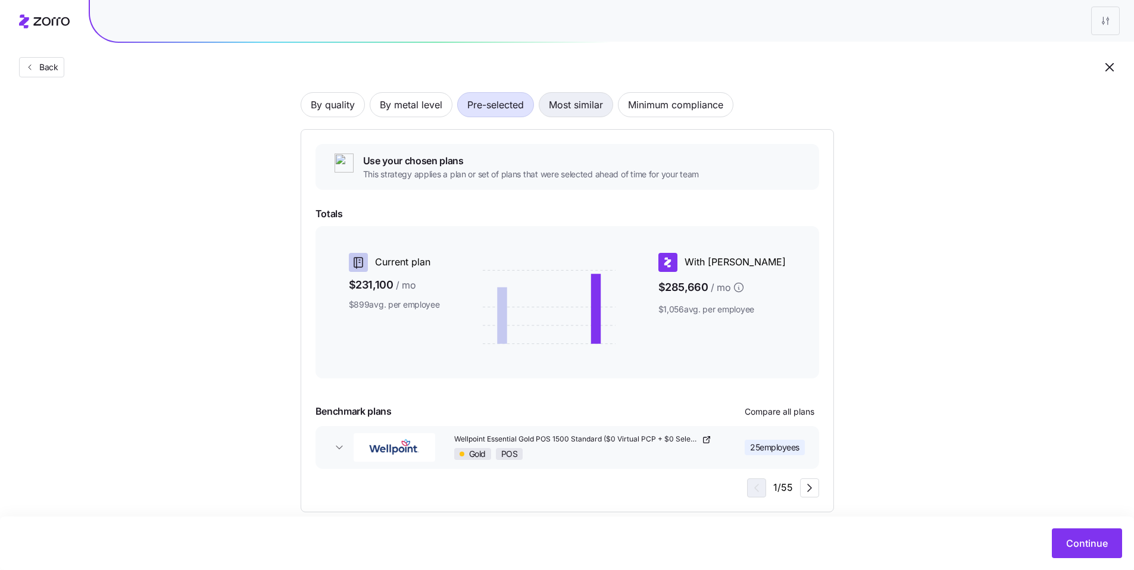
click at [594, 104] on span "Most similar" at bounding box center [576, 105] width 54 height 24
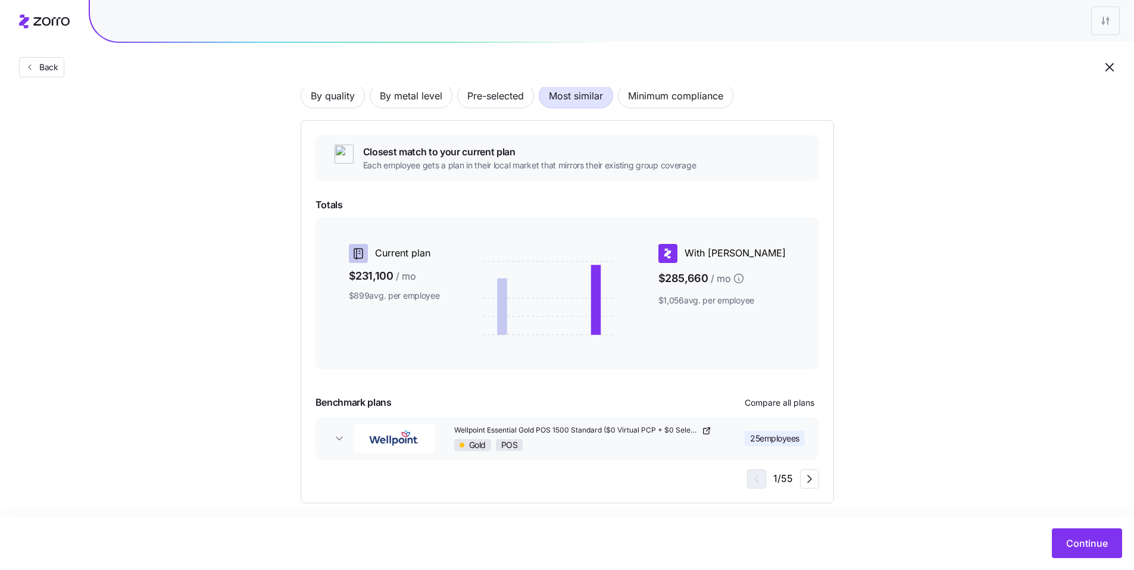
scroll to position [102, 0]
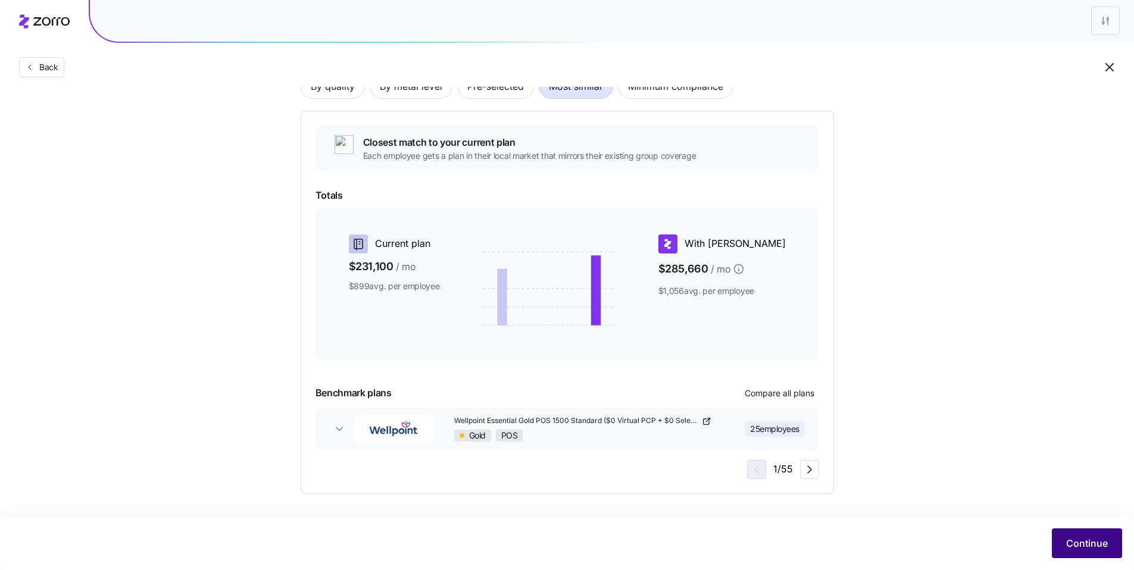
click at [874, 474] on span "Continue" at bounding box center [1087, 543] width 42 height 14
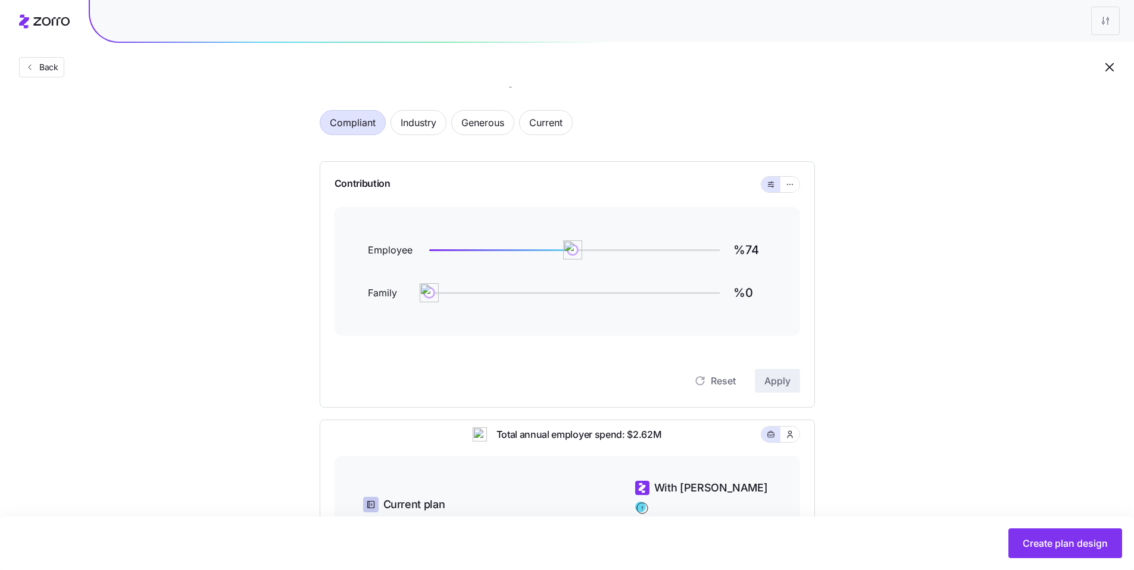
scroll to position [25, 0]
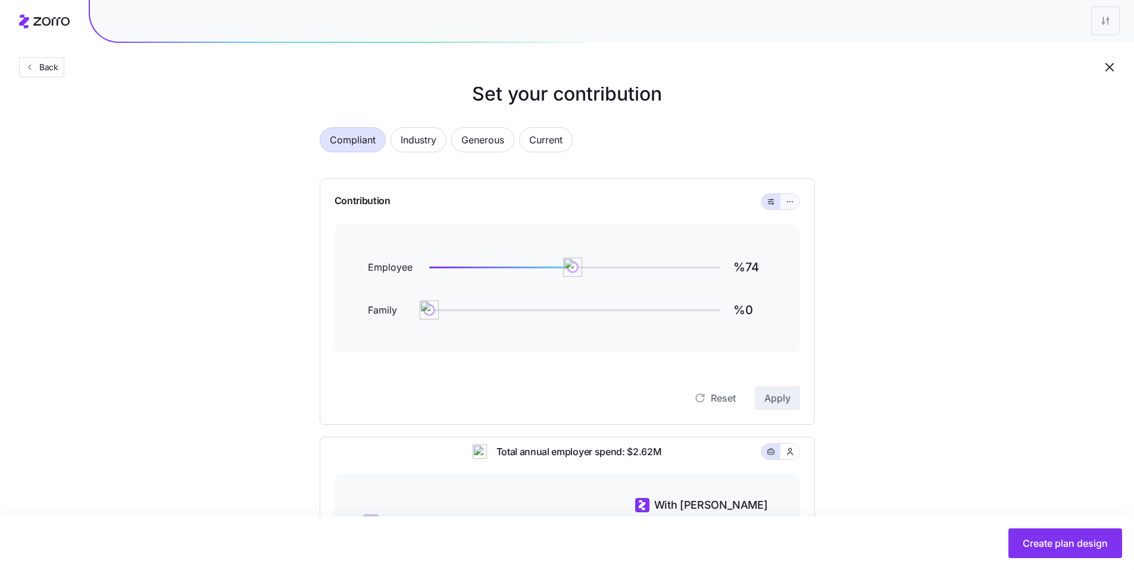
click at [791, 205] on icon "button" at bounding box center [790, 202] width 8 height 14
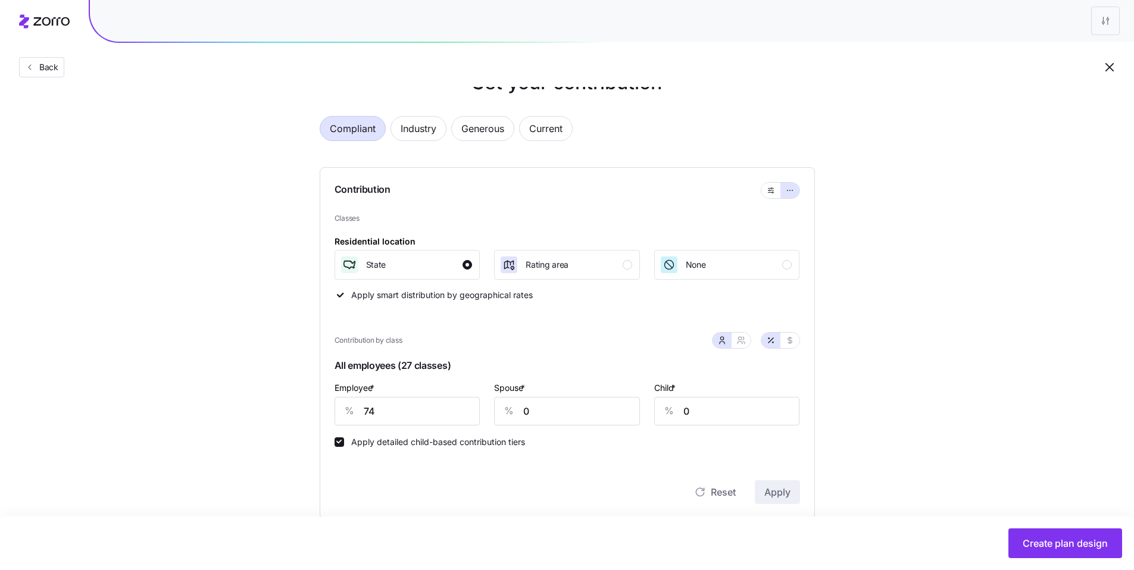
scroll to position [48, 0]
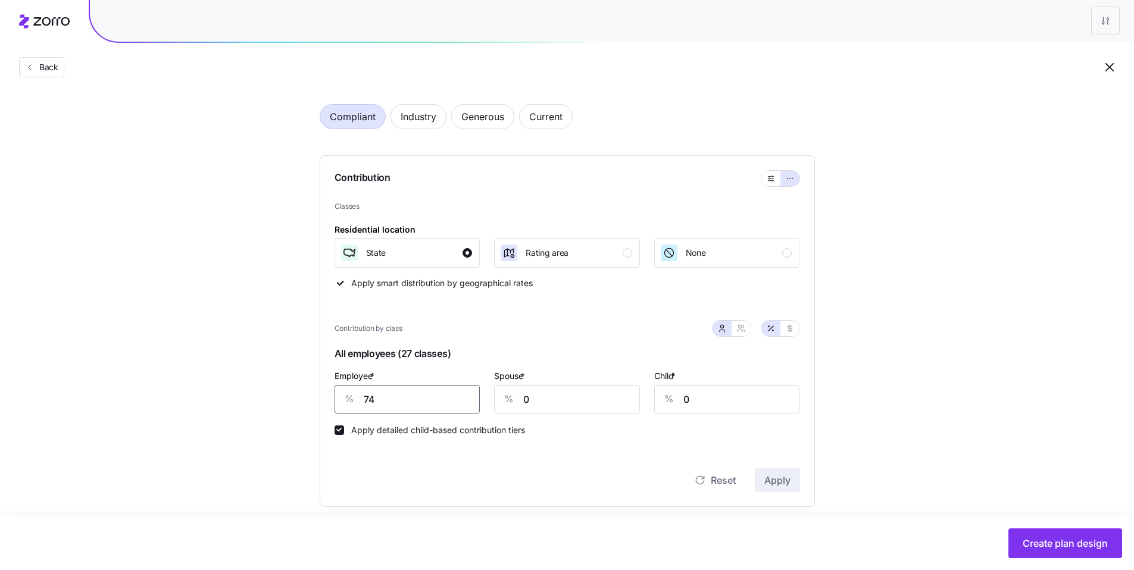
drag, startPoint x: 409, startPoint y: 403, endPoint x: 345, endPoint y: 398, distance: 64.5
click at [345, 398] on div "% 74" at bounding box center [407, 399] width 146 height 29
type input "65"
type input "30"
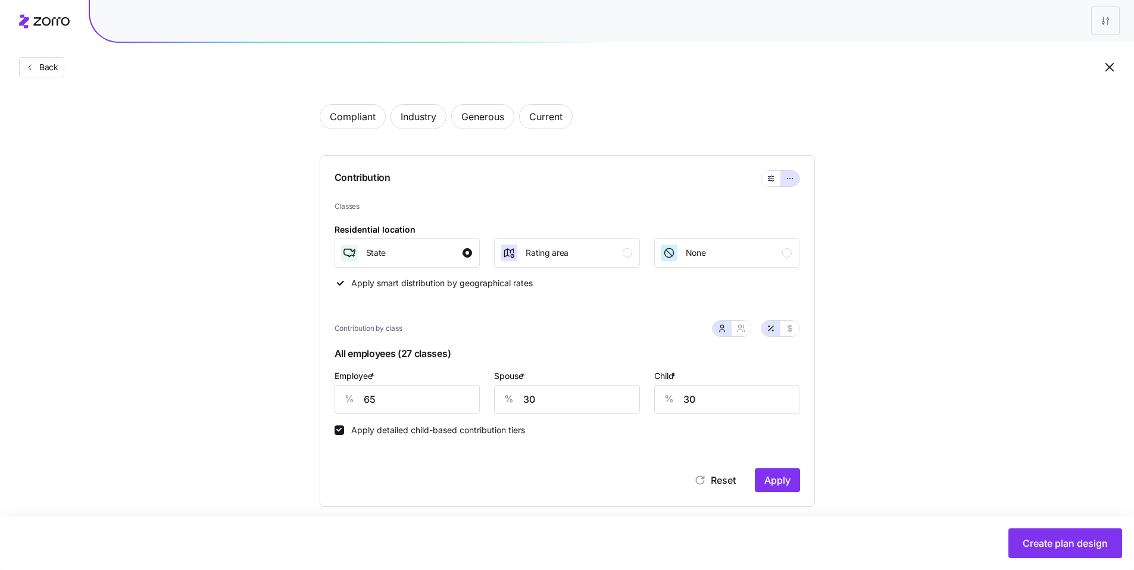
click at [874, 337] on div "Set your contribution Compliant Industry Generous Current Contribution Classes …" at bounding box center [567, 463] width 1134 height 812
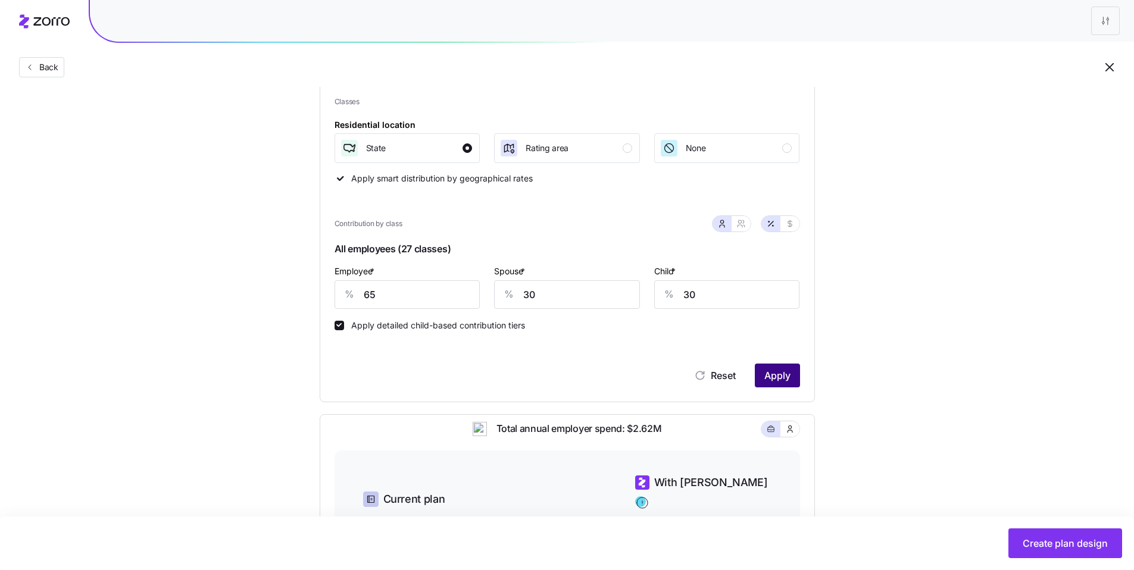
click at [774, 378] on span "Apply" at bounding box center [777, 375] width 26 height 14
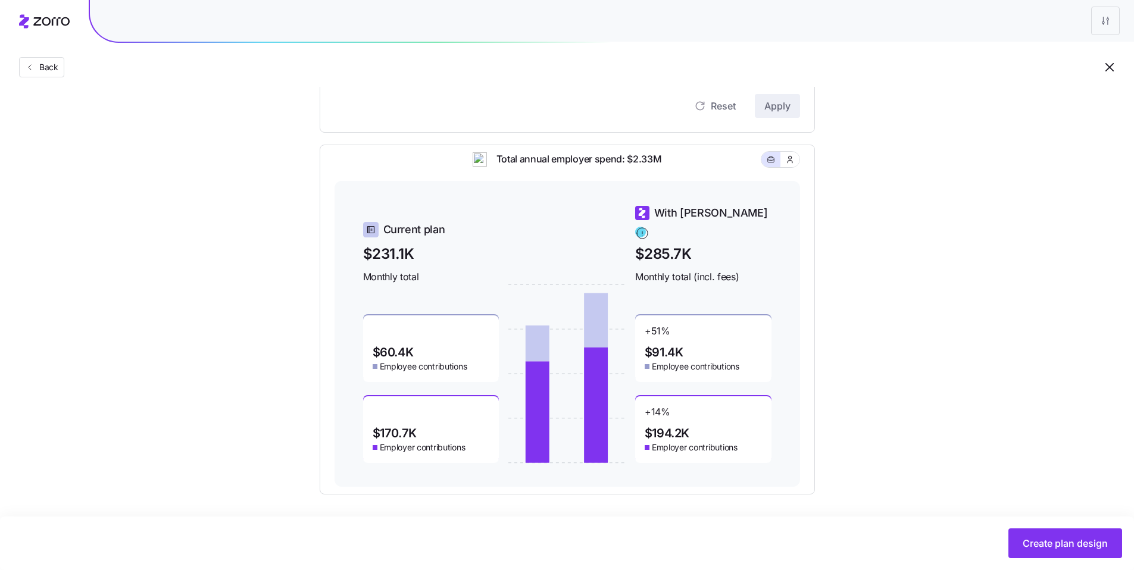
scroll to position [423, 0]
click at [874, 474] on button "Create plan design" at bounding box center [1065, 543] width 114 height 30
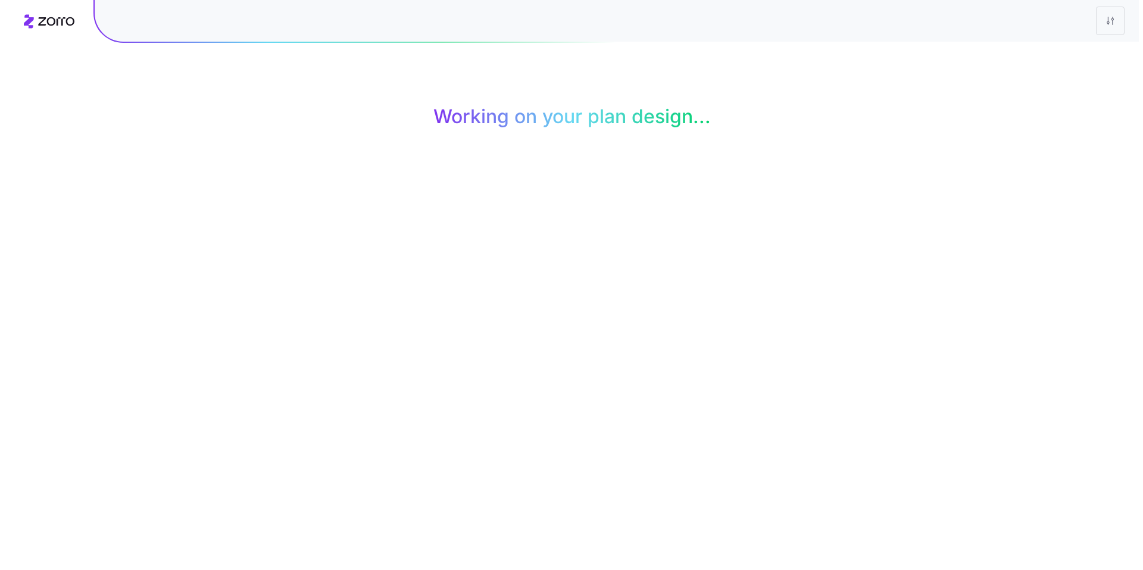
scroll to position [0, 0]
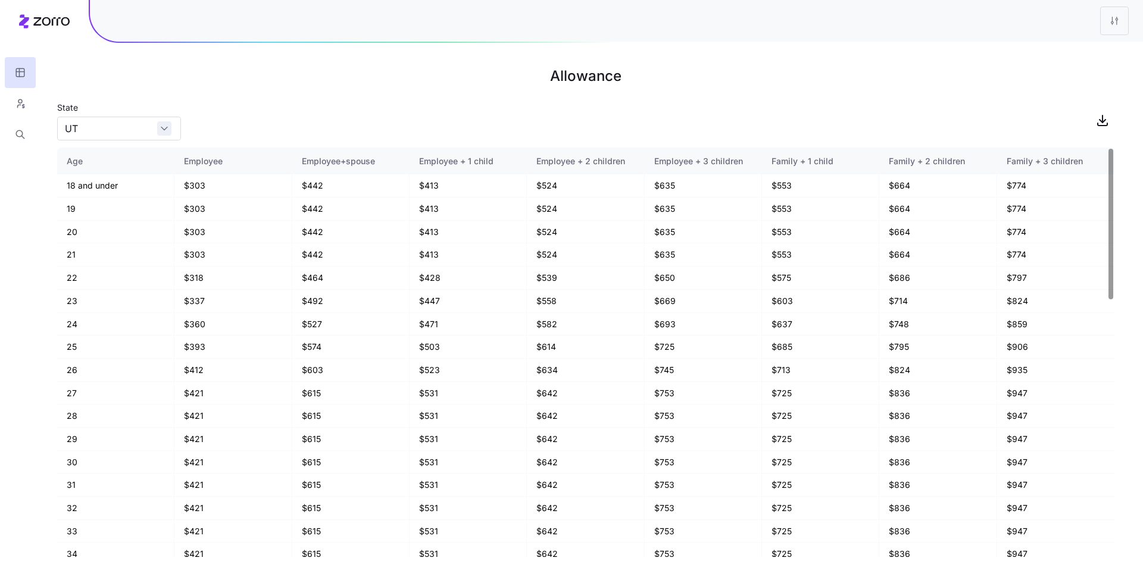
click at [164, 132] on div "UT" at bounding box center [119, 129] width 124 height 24
click at [268, 130] on div "State [US_STATE]" at bounding box center [585, 120] width 1057 height 40
click at [25, 104] on icon "button" at bounding box center [20, 104] width 11 height 12
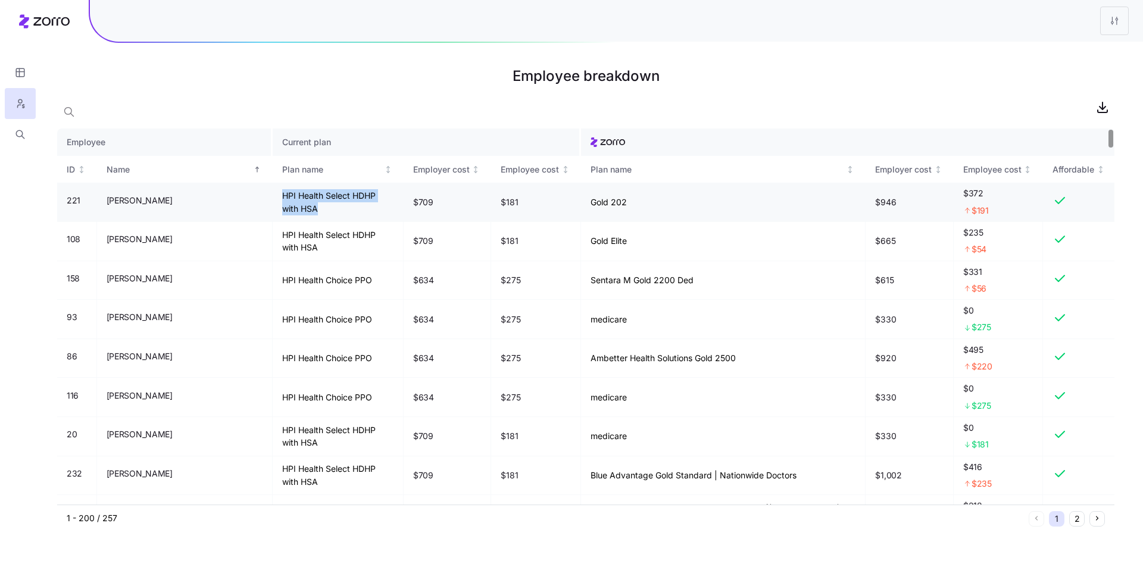
drag, startPoint x: 238, startPoint y: 211, endPoint x: 167, endPoint y: 198, distance: 72.0
click at [167, 198] on tr "221 [PERSON_NAME] HPI Health Select HDHP with HSA $709 $181 Gold 202 $946 $372 …" at bounding box center [585, 202] width 1057 height 39
drag, startPoint x: 587, startPoint y: 203, endPoint x: 549, endPoint y: 200, distance: 38.8
click at [581, 200] on td "Gold 202" at bounding box center [723, 202] width 285 height 39
